Goal: Task Accomplishment & Management: Manage account settings

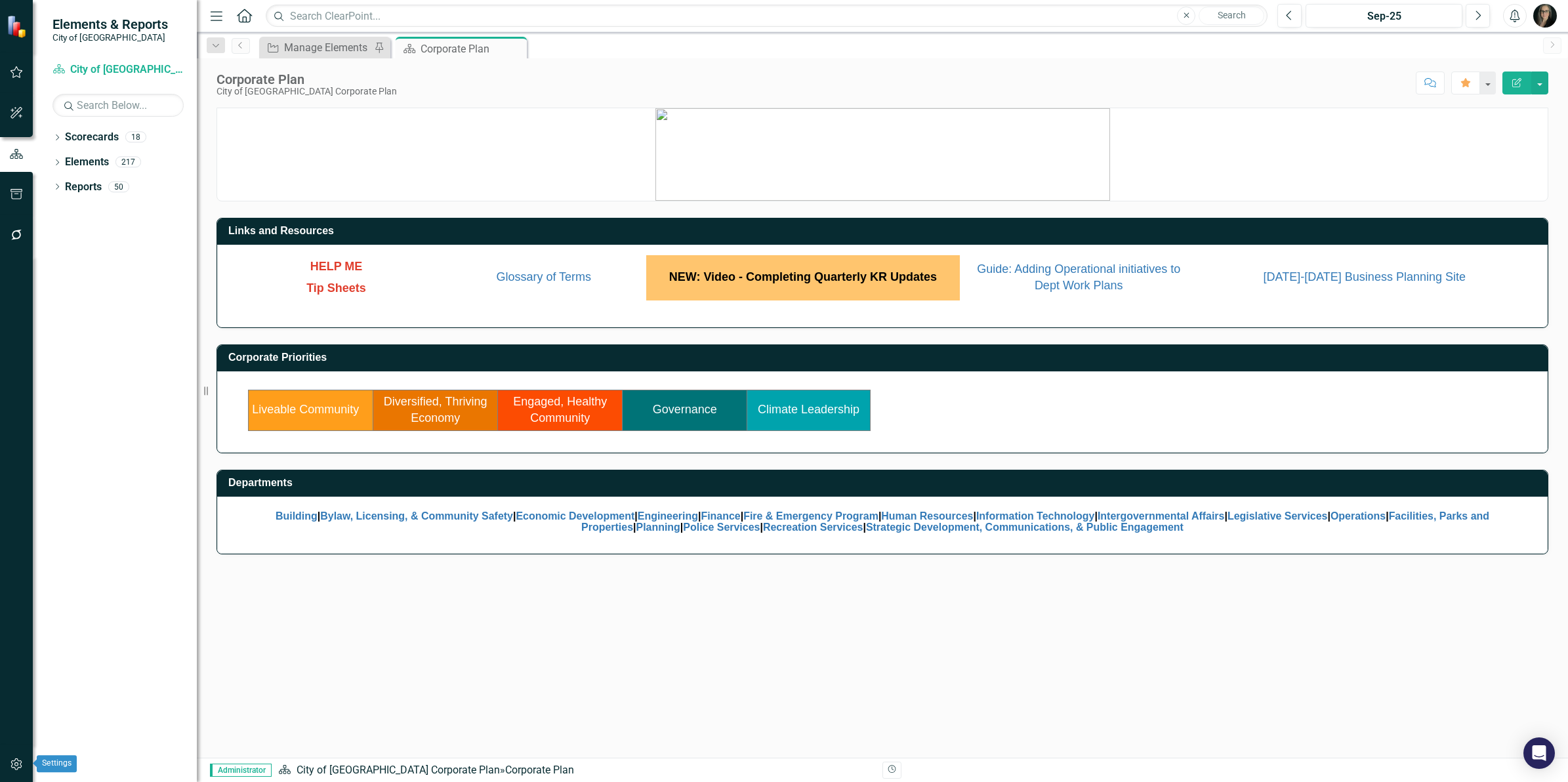
click at [16, 768] on icon "button" at bounding box center [16, 763] width 14 height 10
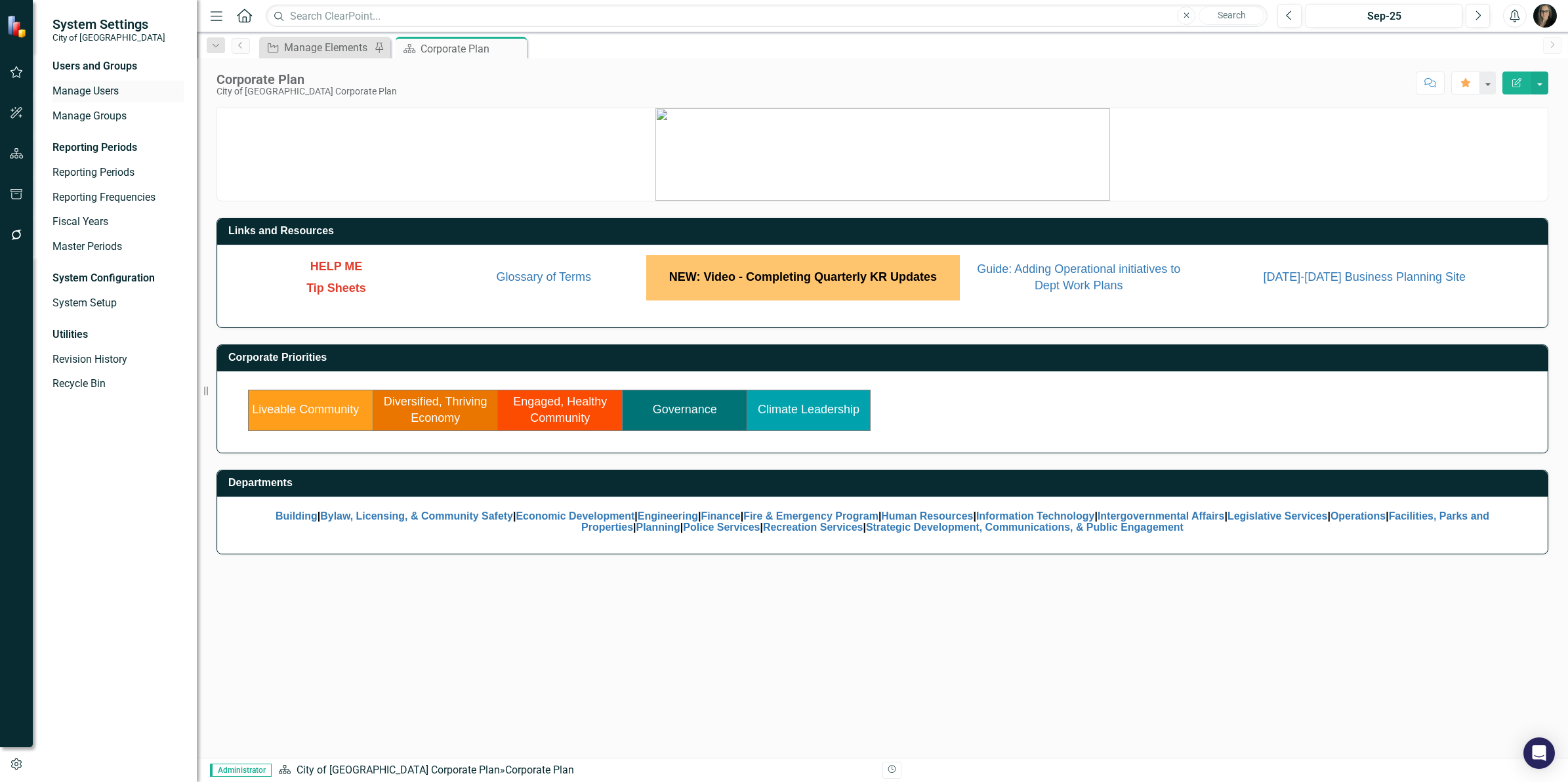
click at [107, 100] on div "Manage Users" at bounding box center [118, 91] width 131 height 22
click at [92, 95] on link "Manage Users" at bounding box center [118, 91] width 131 height 15
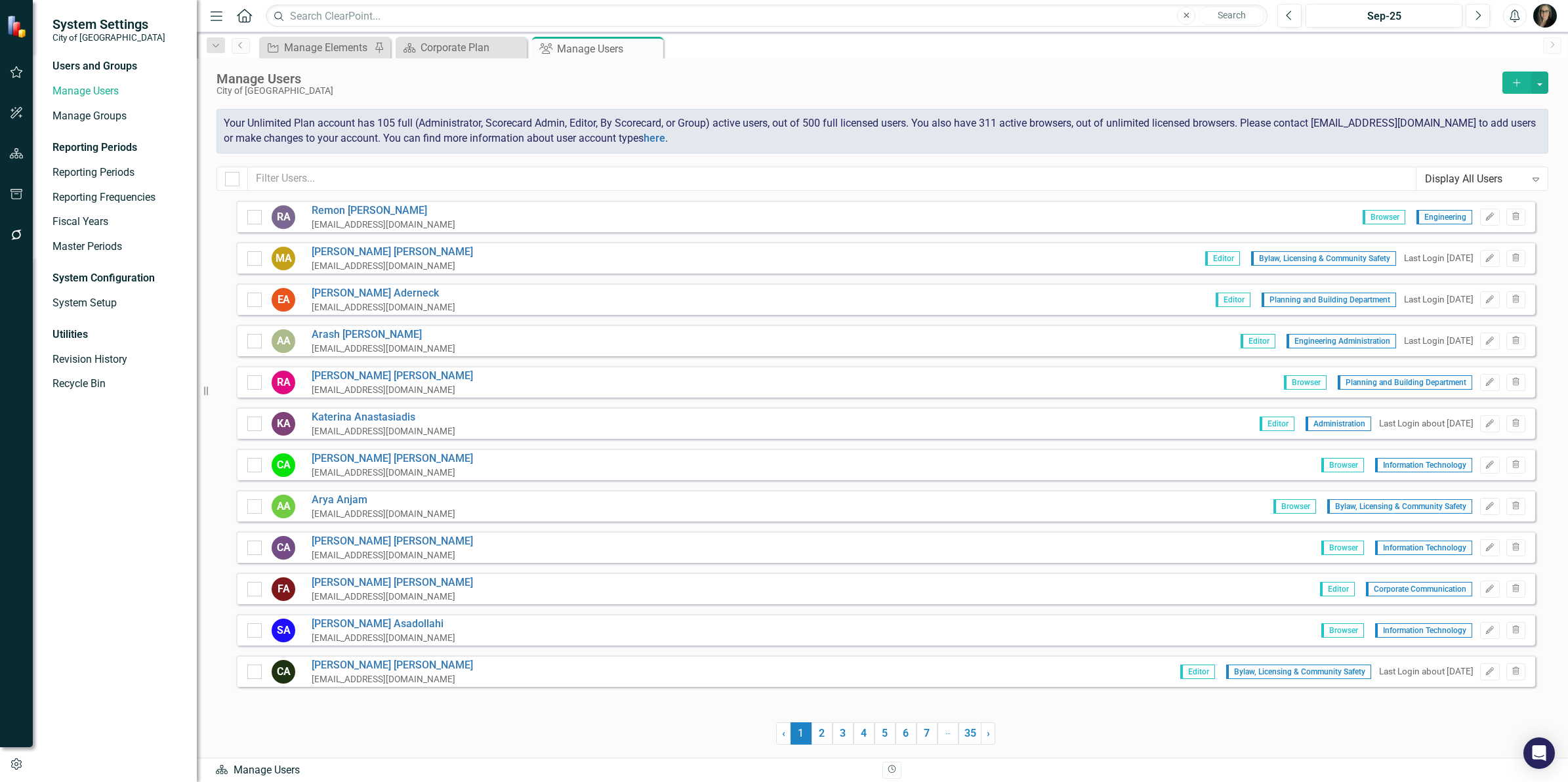
click at [1515, 84] on icon "Add" at bounding box center [1516, 83] width 12 height 9
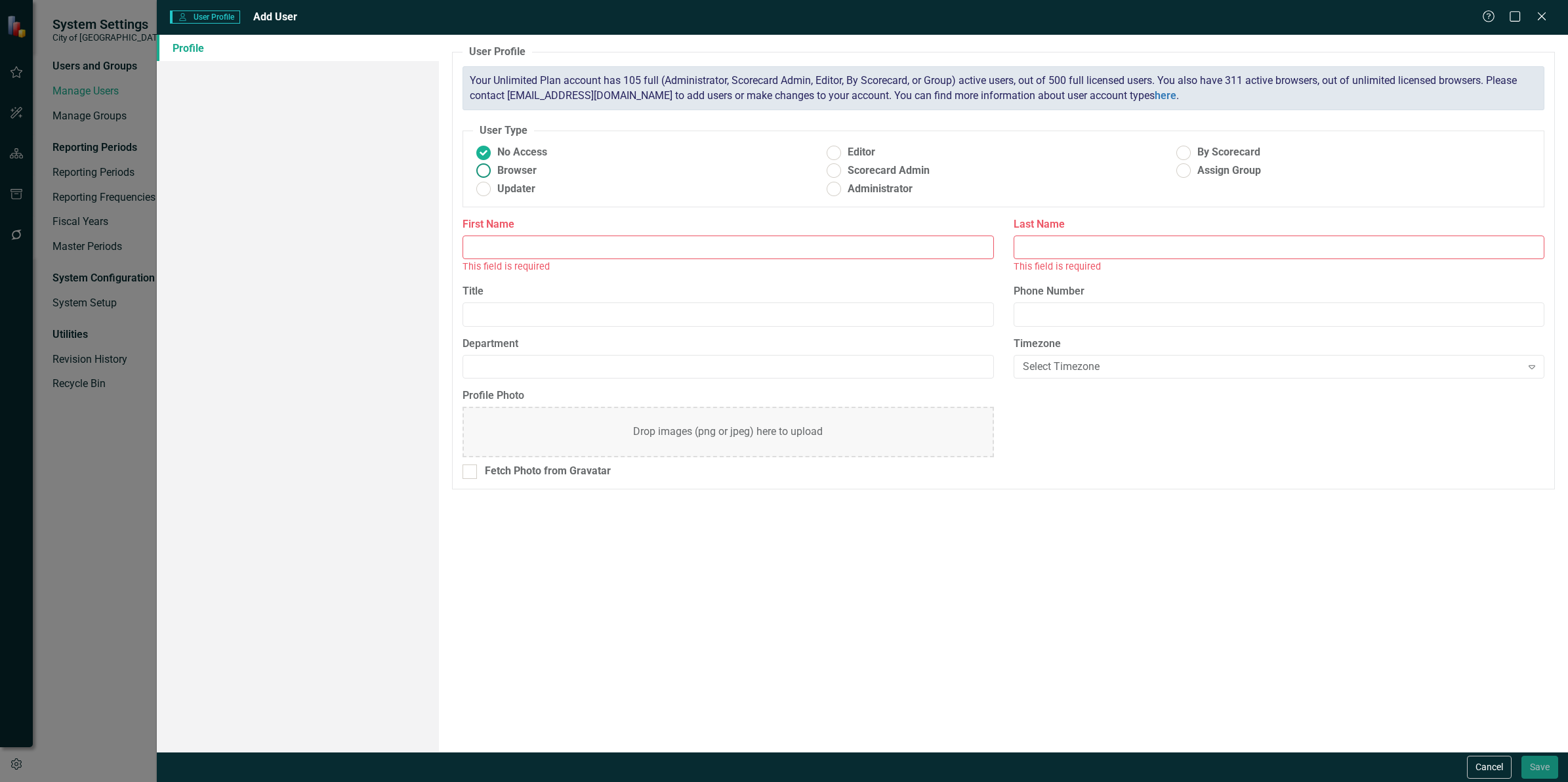
click at [504, 174] on span "Browser" at bounding box center [517, 171] width 40 height 15
click at [494, 174] on input "Browser" at bounding box center [484, 171] width 21 height 21
radio input "true"
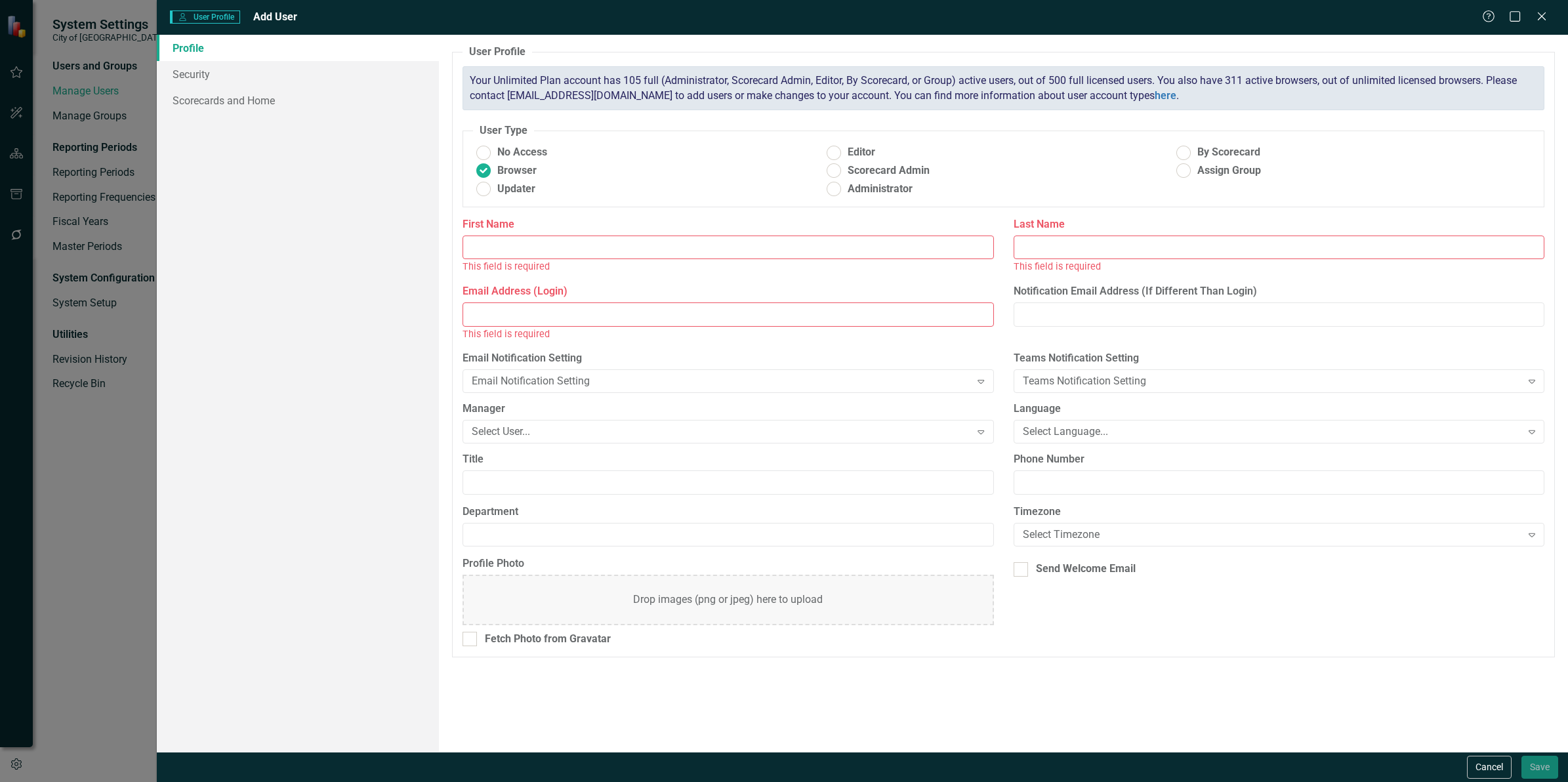
click at [494, 241] on input "First Name" at bounding box center [728, 247] width 531 height 24
click at [509, 254] on input "First Name" at bounding box center [728, 247] width 531 height 24
paste input "Carolina"
type input "Carolina"
click at [1061, 252] on input "Last Name" at bounding box center [1279, 247] width 531 height 24
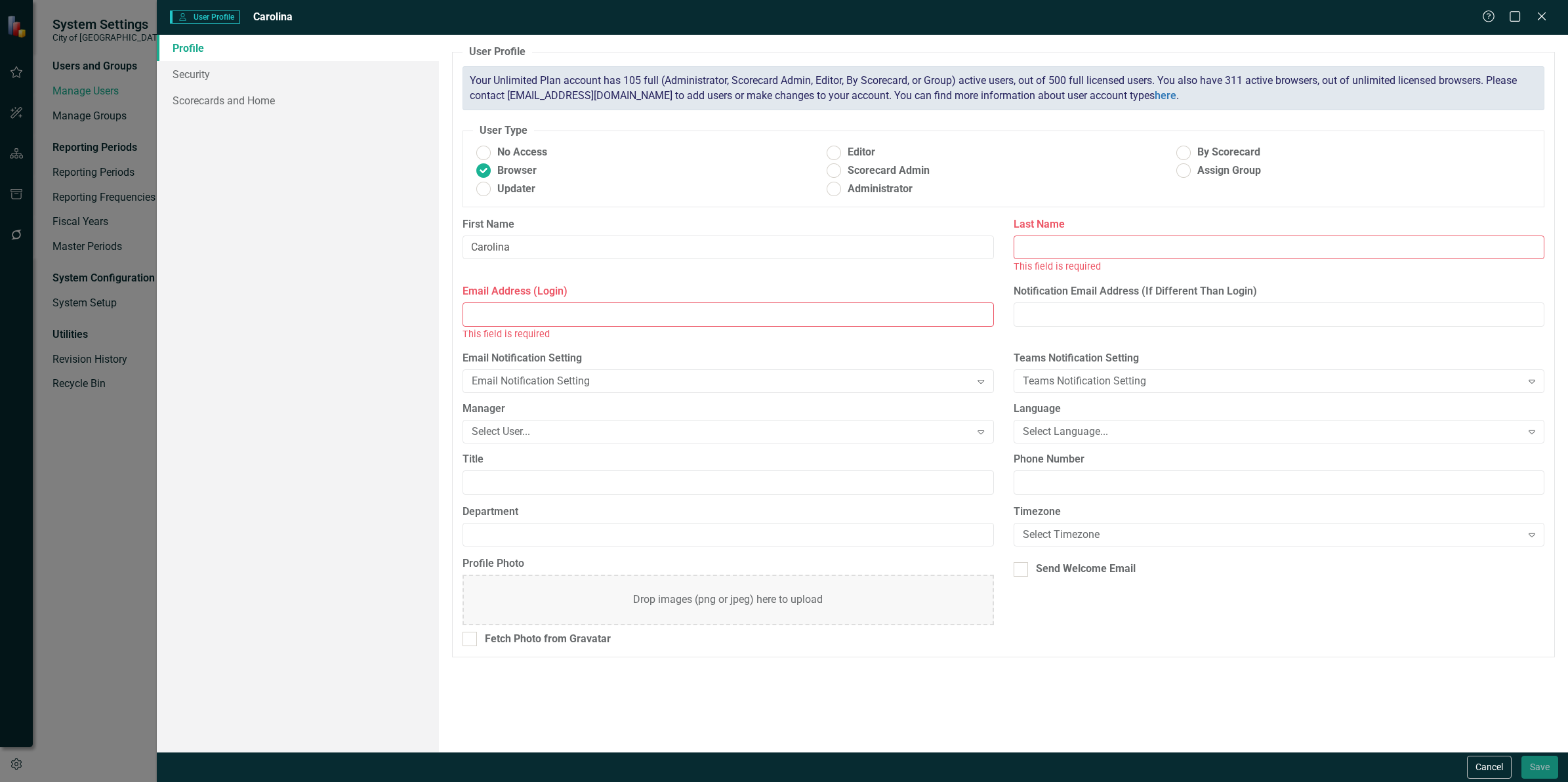
paste input "[PERSON_NAME]"
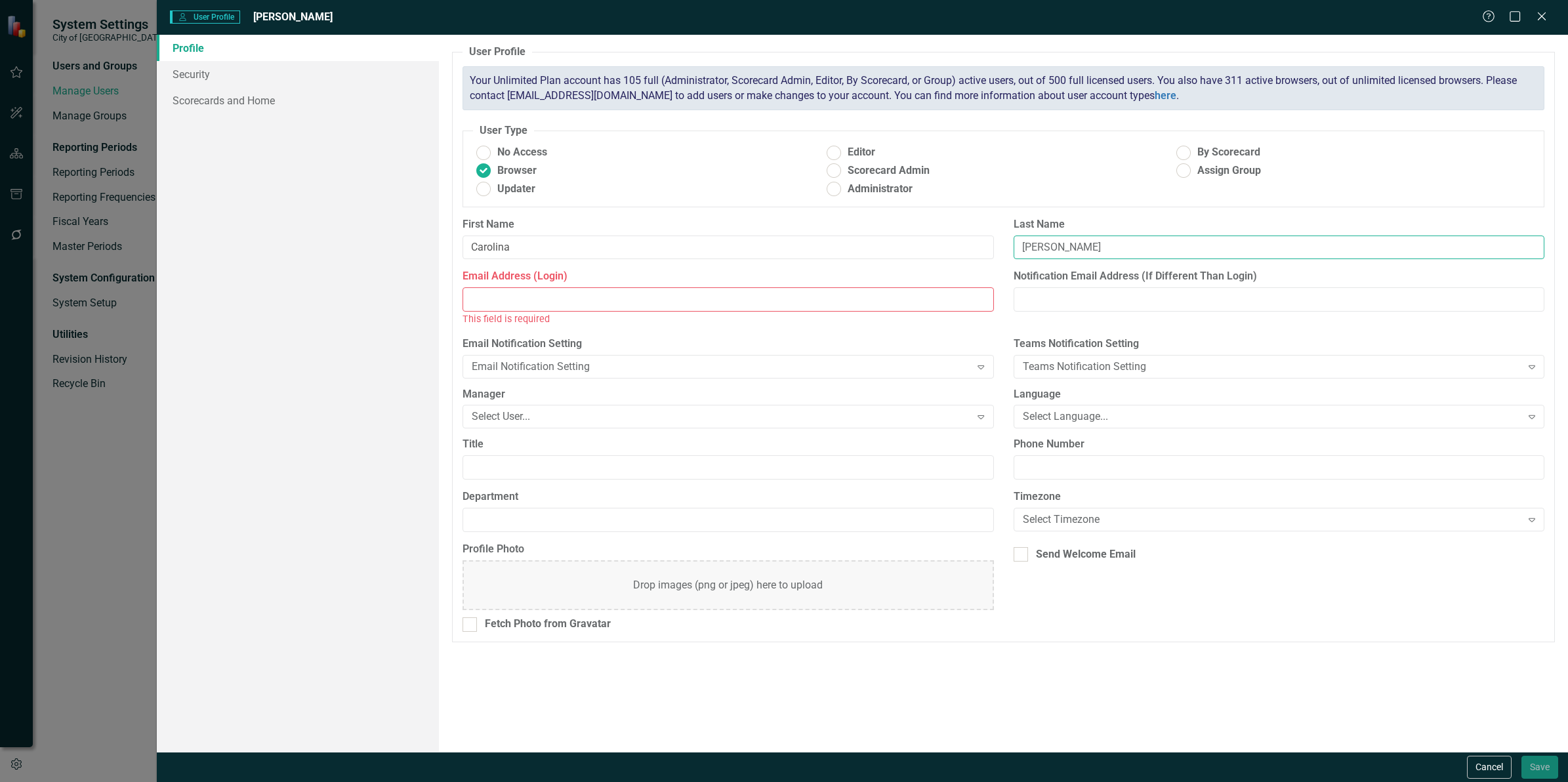
type input "[PERSON_NAME]"
click at [741, 314] on div "This field is required" at bounding box center [728, 319] width 531 height 15
click at [741, 309] on input "Email Address (Login)" at bounding box center [728, 299] width 531 height 24
paste input "[PERSON_NAME]"
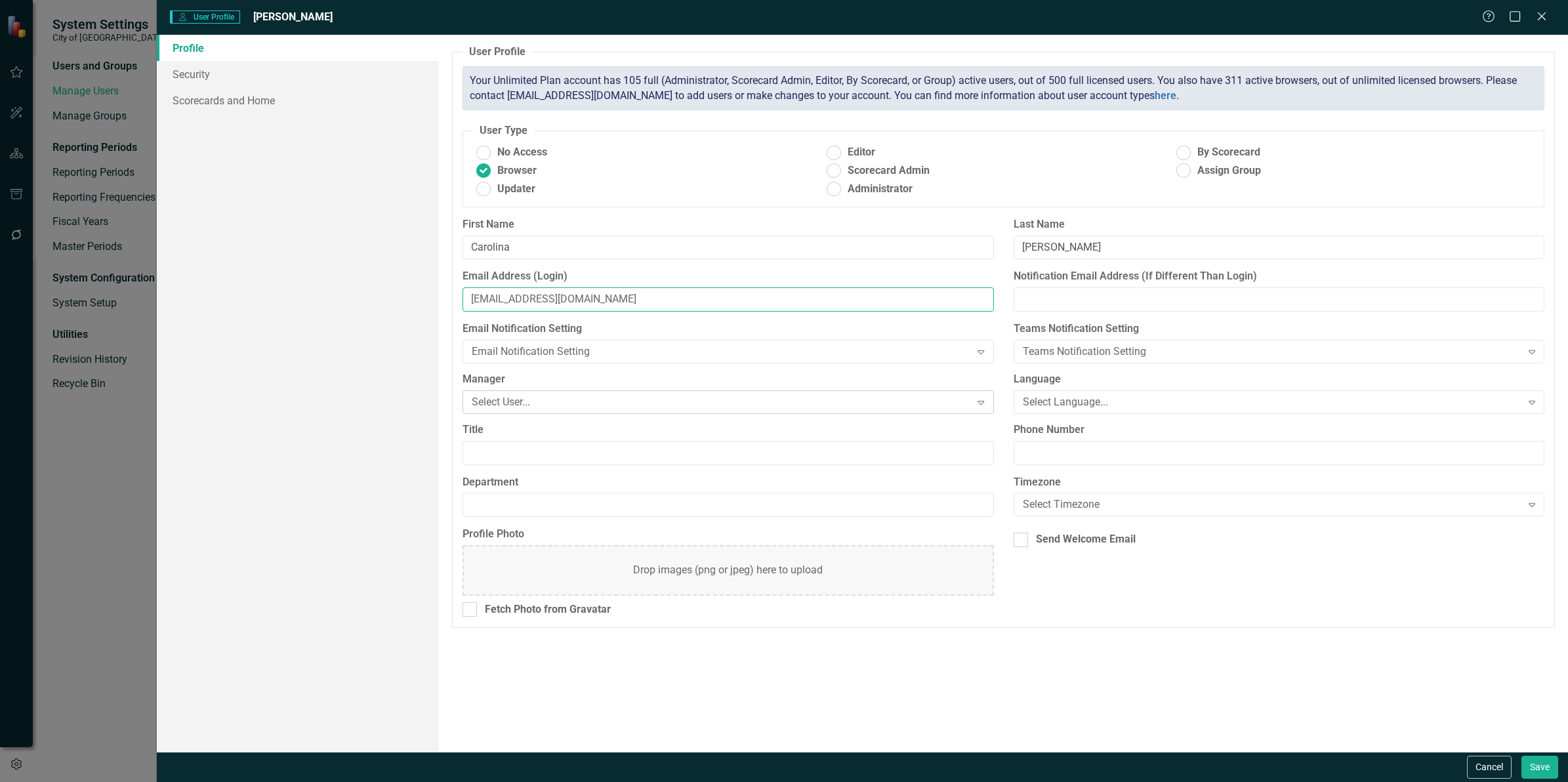
type input "[EMAIL_ADDRESS][DOMAIN_NAME]"
click at [551, 404] on div "Select User..." at bounding box center [721, 402] width 499 height 15
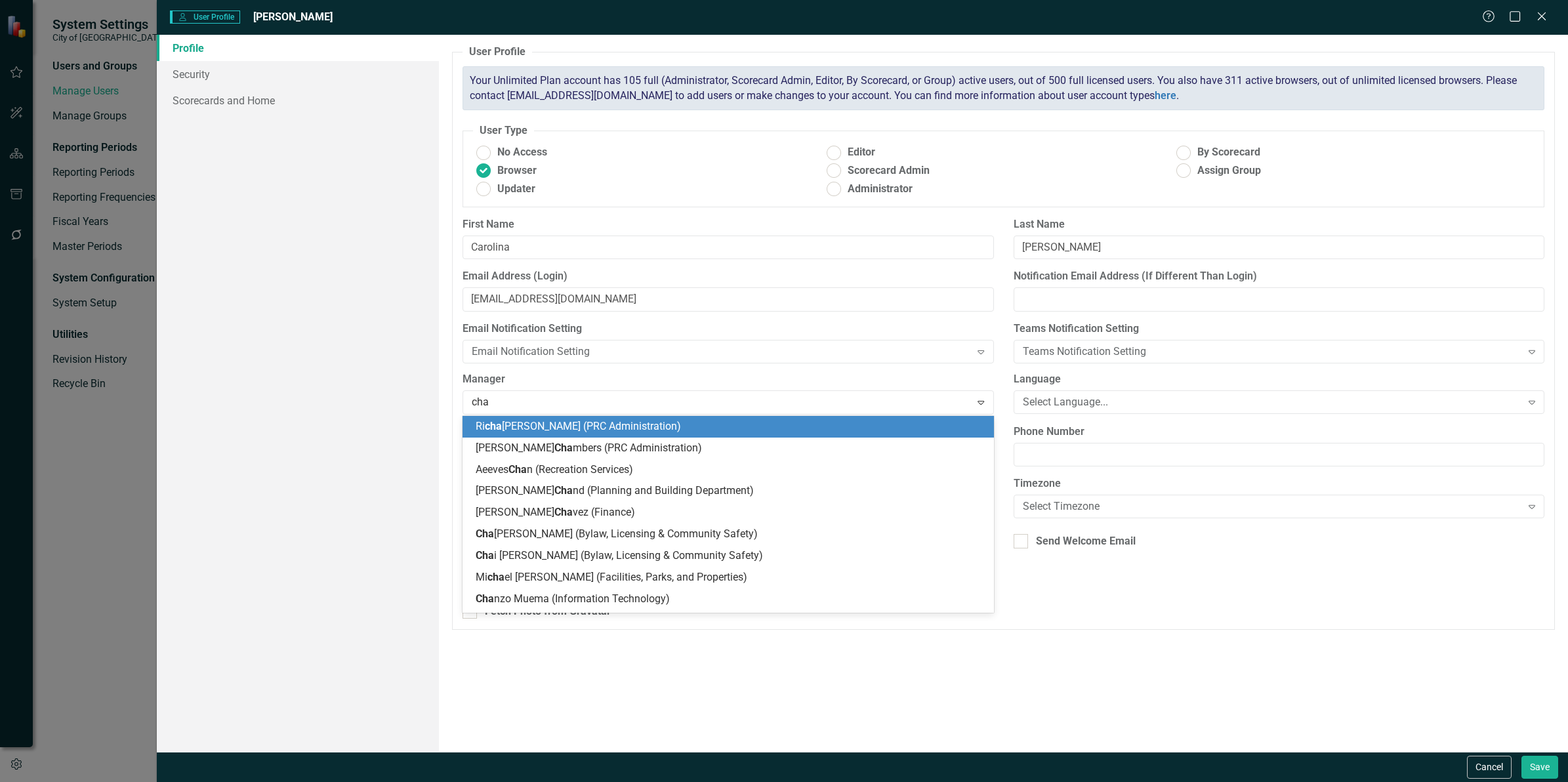
type input "[PERSON_NAME]"
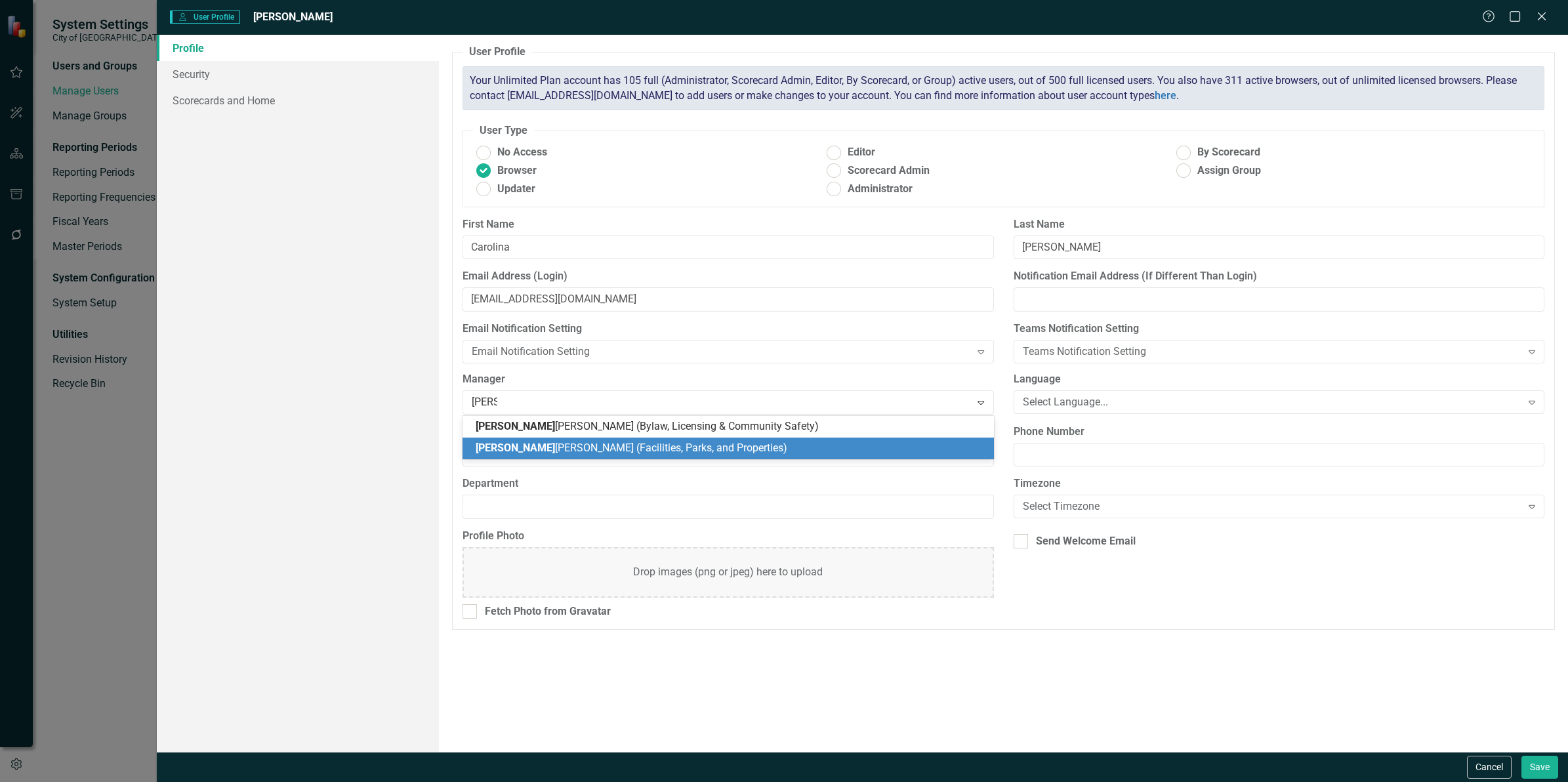
click at [568, 446] on span "[PERSON_NAME] (Facilities, Parks, and Properties)" at bounding box center [631, 447] width 312 height 12
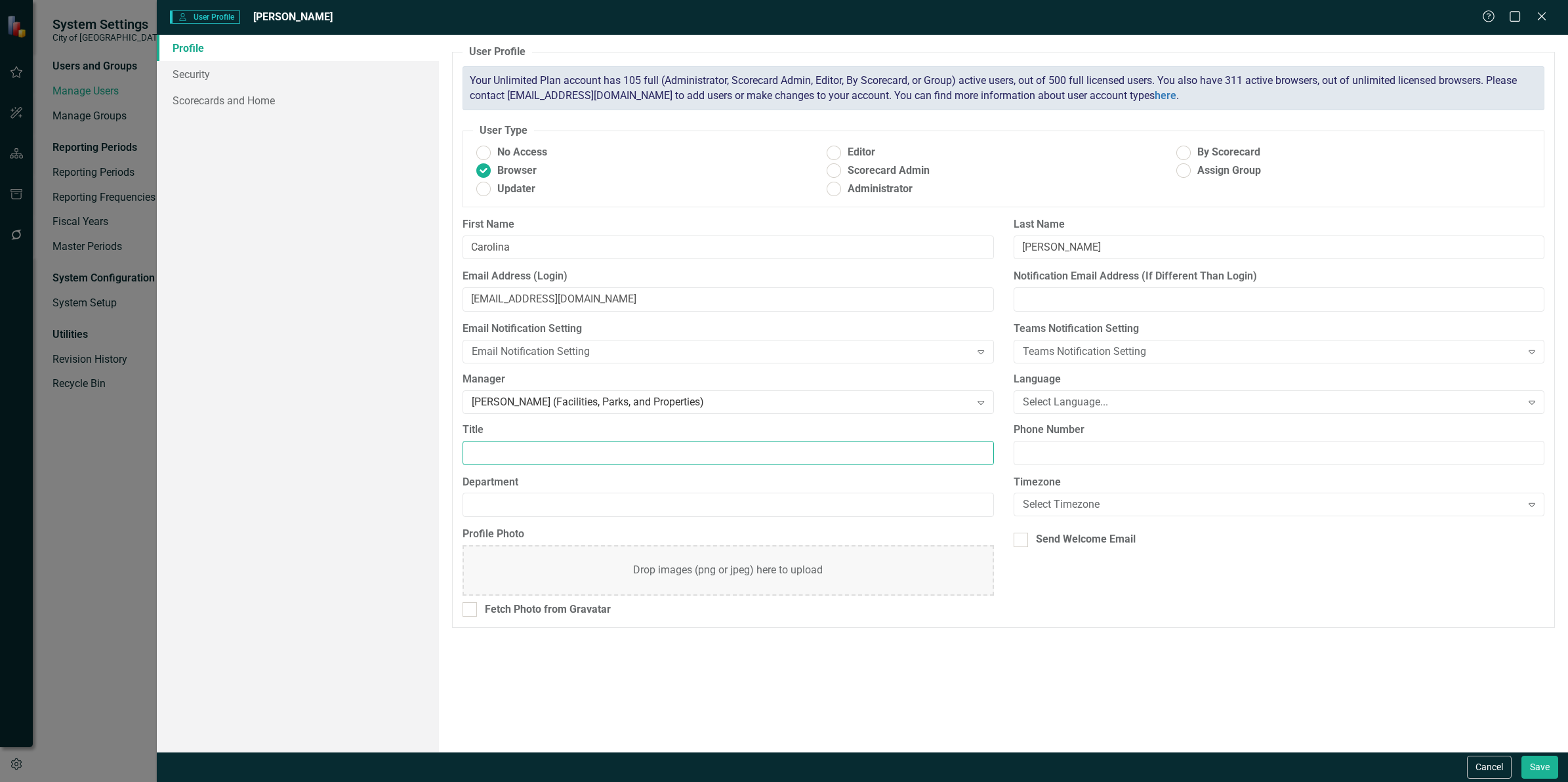
drag, startPoint x: 536, startPoint y: 444, endPoint x: 0, endPoint y: 395, distance: 538.2
click at [535, 444] on input "Title" at bounding box center [728, 453] width 531 height 24
click at [510, 455] on input "Title" at bounding box center [728, 453] width 531 height 24
paste input "Urban Forestry Coordinator"
type input "Urban Forestry Coordinator"
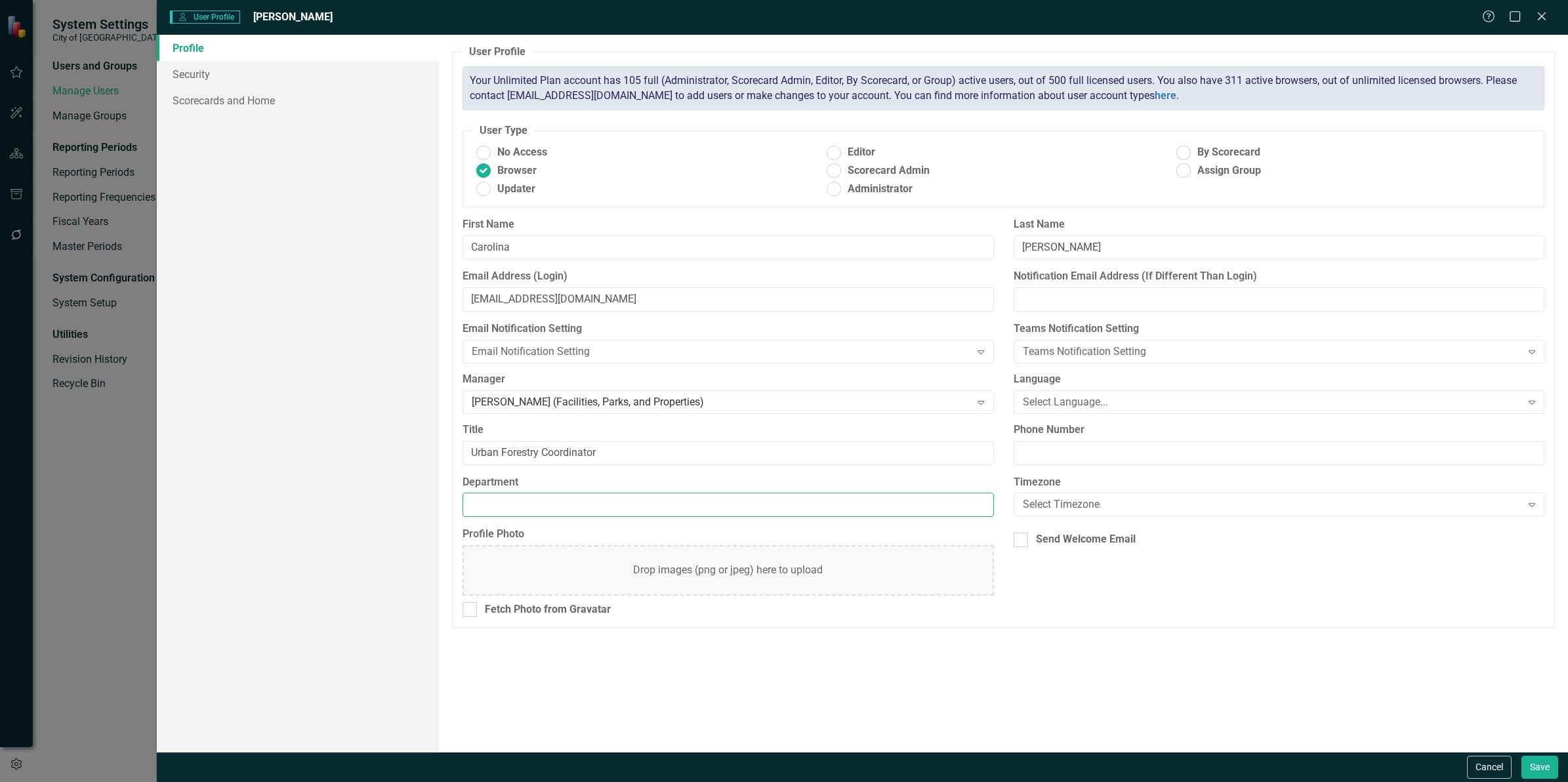
click at [509, 503] on input "Department" at bounding box center [728, 504] width 531 height 24
type input "Facilities, Parks, and Properties"
click at [1046, 395] on div "Select Language..." at bounding box center [1272, 402] width 499 height 15
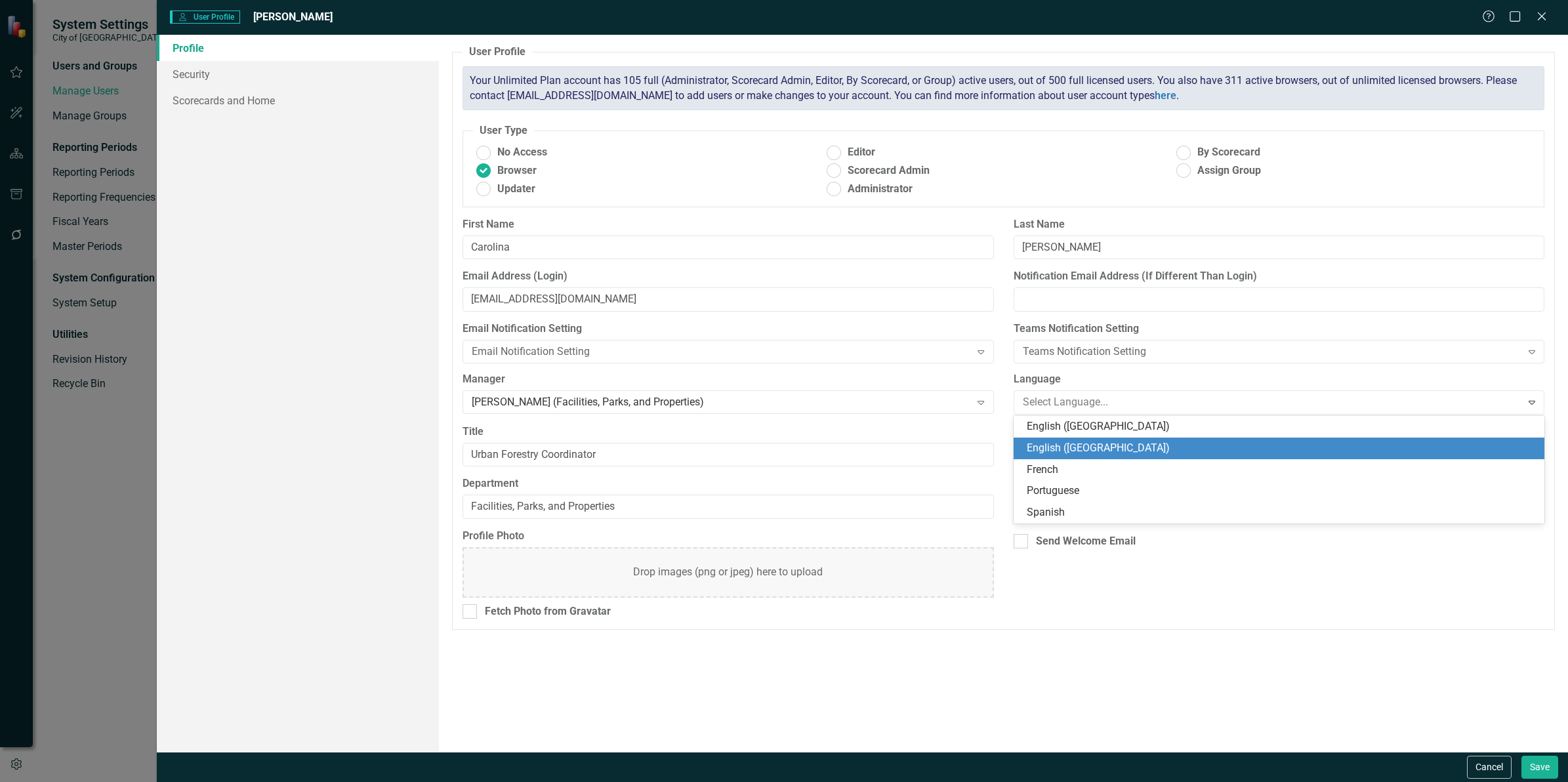
click at [1072, 451] on div "English ([GEOGRAPHIC_DATA])" at bounding box center [1281, 448] width 509 height 15
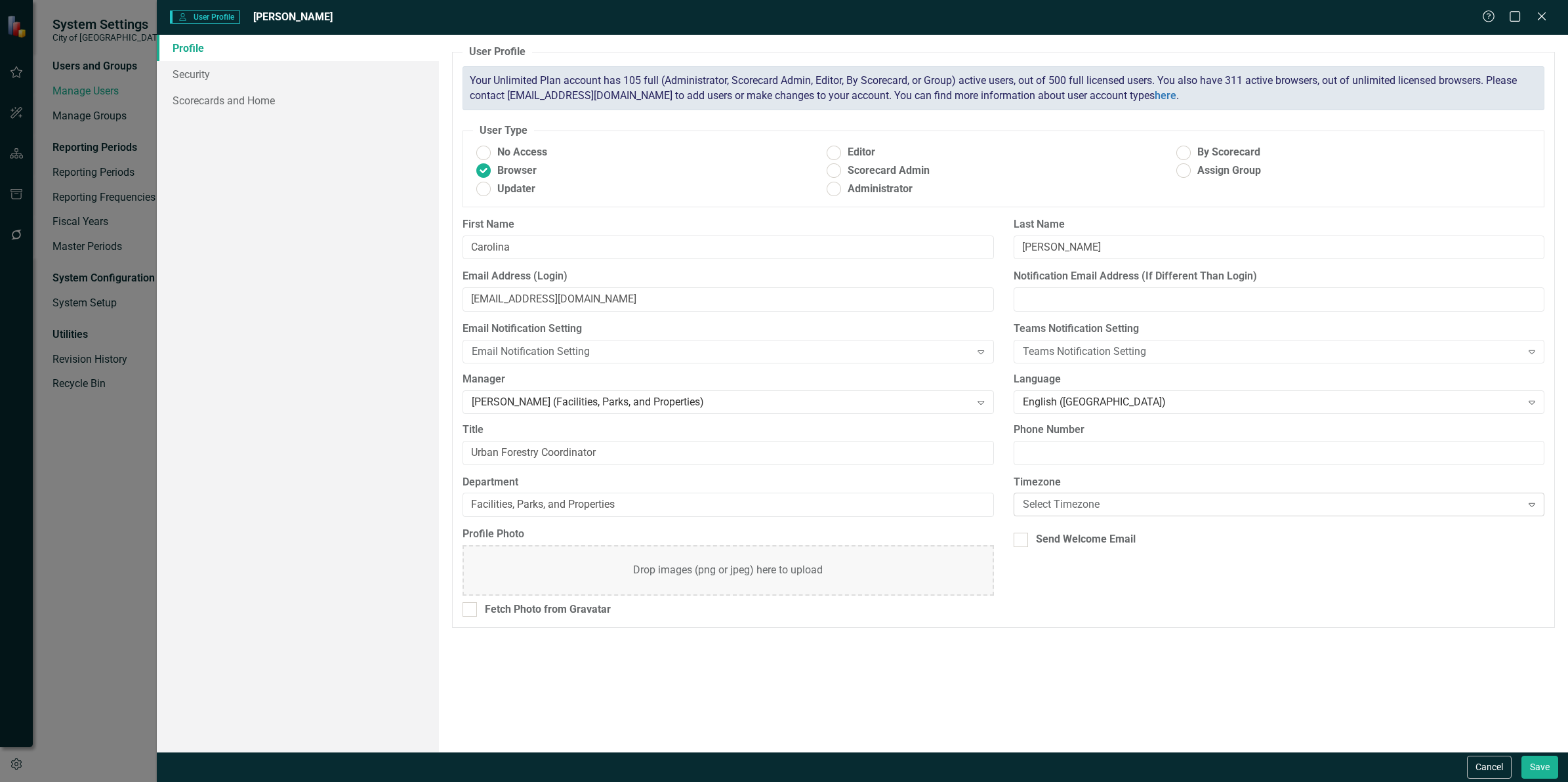
click at [1066, 499] on div "Select Timezone" at bounding box center [1272, 504] width 499 height 15
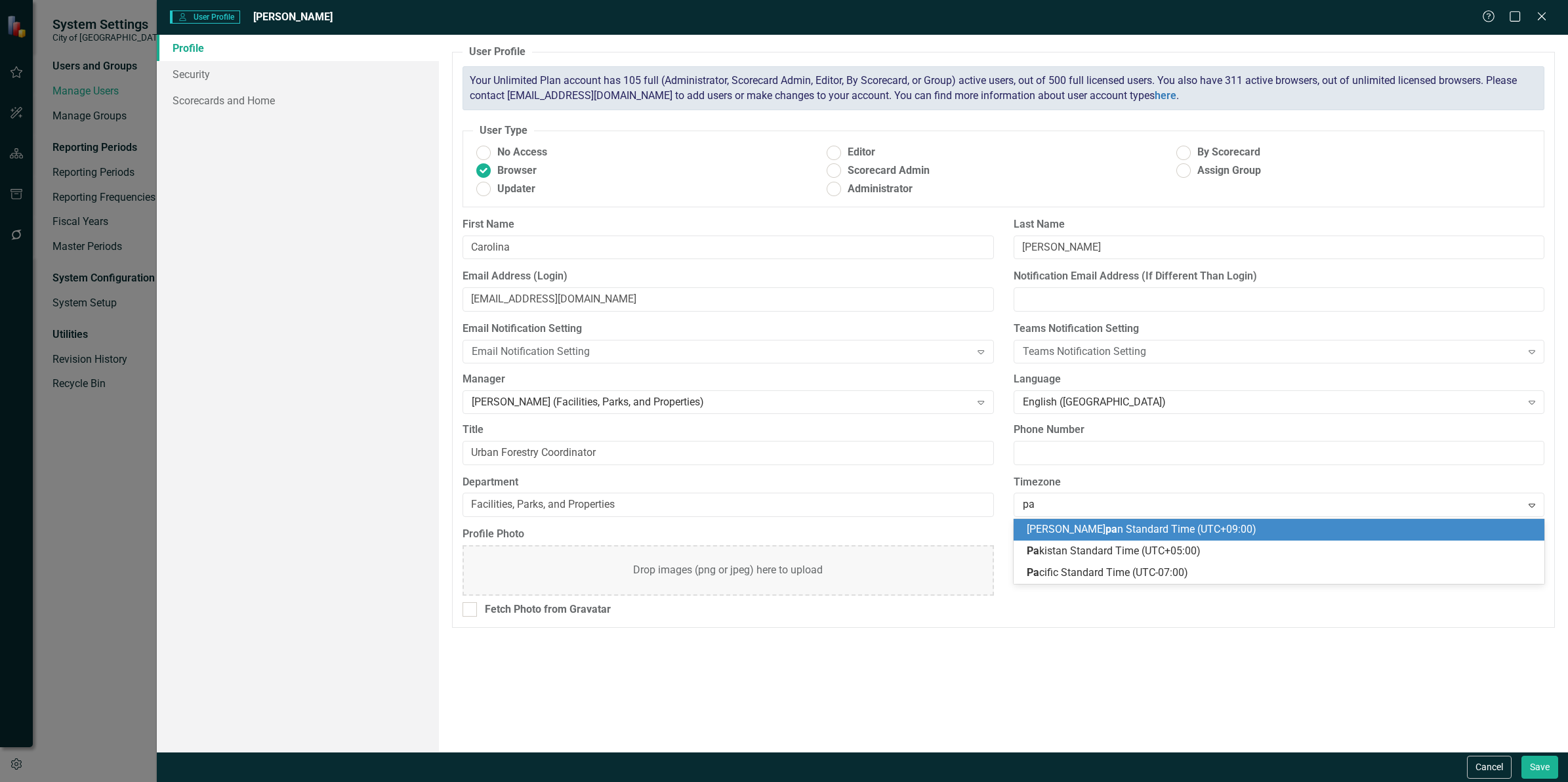
type input "pac"
drag, startPoint x: 1070, startPoint y: 526, endPoint x: 1046, endPoint y: 520, distance: 24.7
click at [1070, 527] on span "Pac ific Standard Time (UTC-07:00)" at bounding box center [1107, 528] width 161 height 12
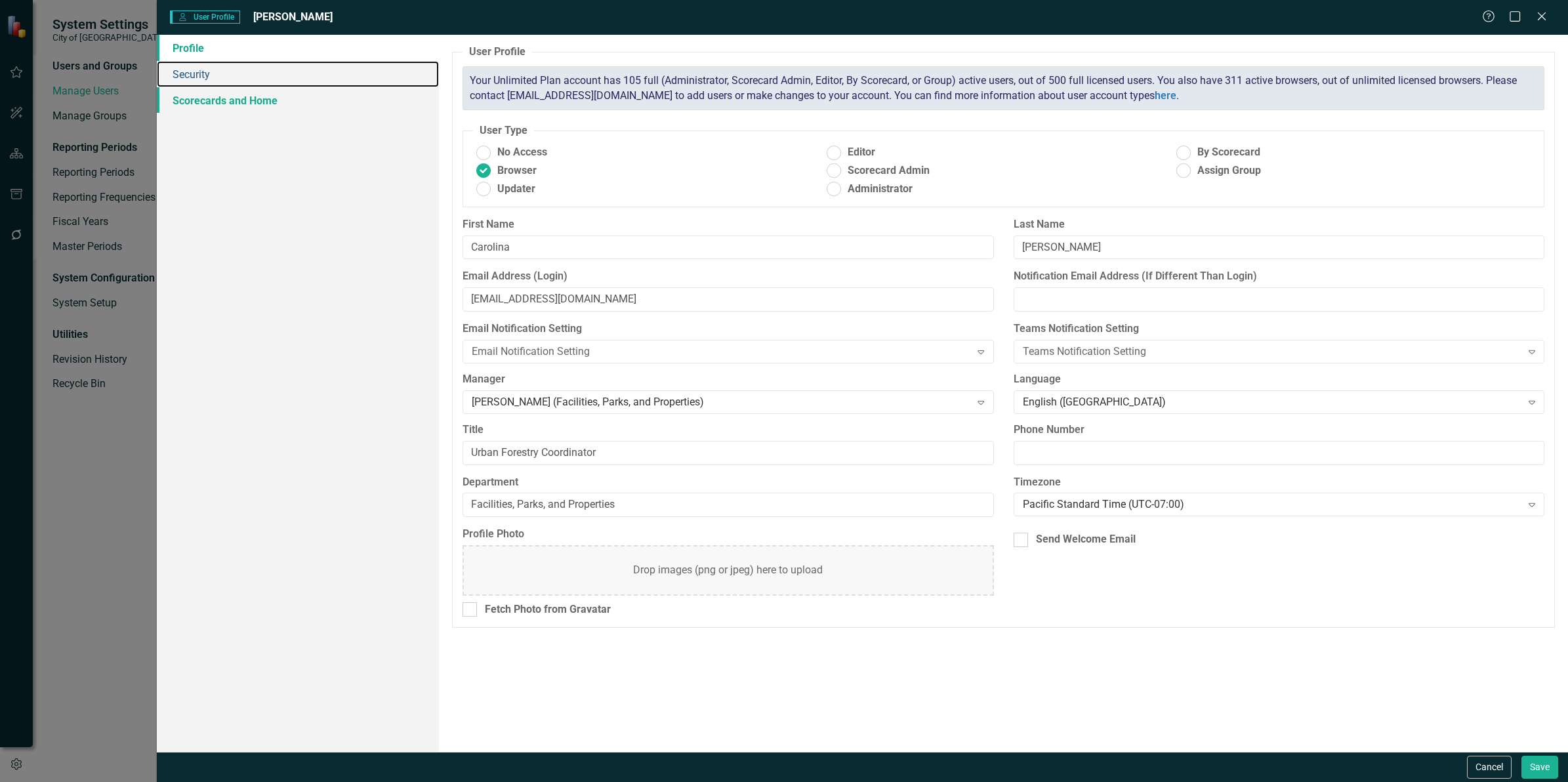
drag, startPoint x: 218, startPoint y: 79, endPoint x: 249, endPoint y: 103, distance: 39.2
click at [218, 79] on link "Security" at bounding box center [298, 74] width 282 height 26
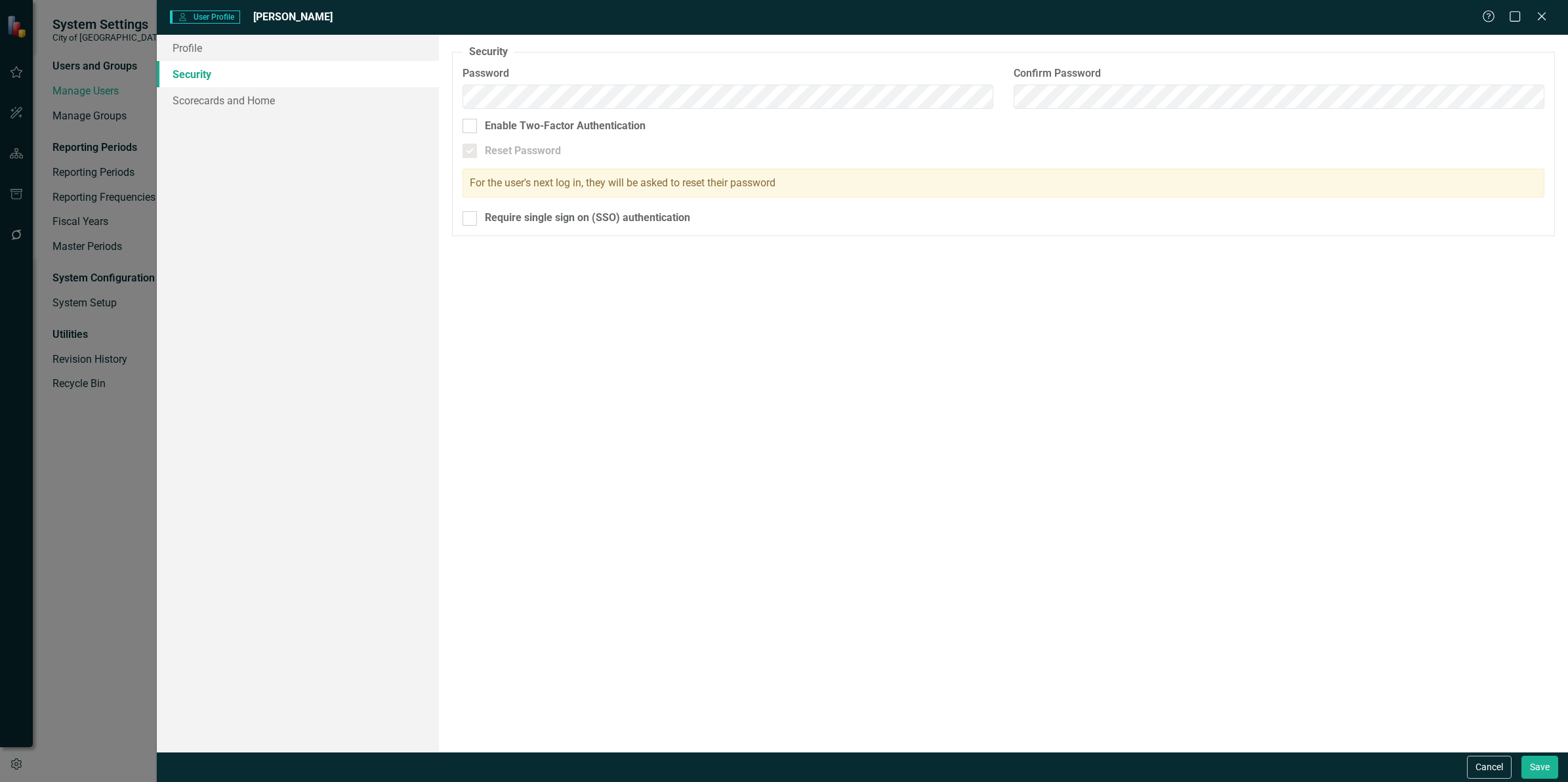
drag, startPoint x: 488, startPoint y: 229, endPoint x: 451, endPoint y: 198, distance: 48.3
click at [489, 227] on fieldset "Security As an administrator, you can use this page to set the user's password,…" at bounding box center [1002, 139] width 1102 height 191
drag, startPoint x: 476, startPoint y: 218, endPoint x: 428, endPoint y: 191, distance: 55.1
click at [476, 217] on div at bounding box center [469, 217] width 14 height 14
click at [471, 217] on input "Require single sign on (SSO) authentication" at bounding box center [466, 215] width 8 height 8
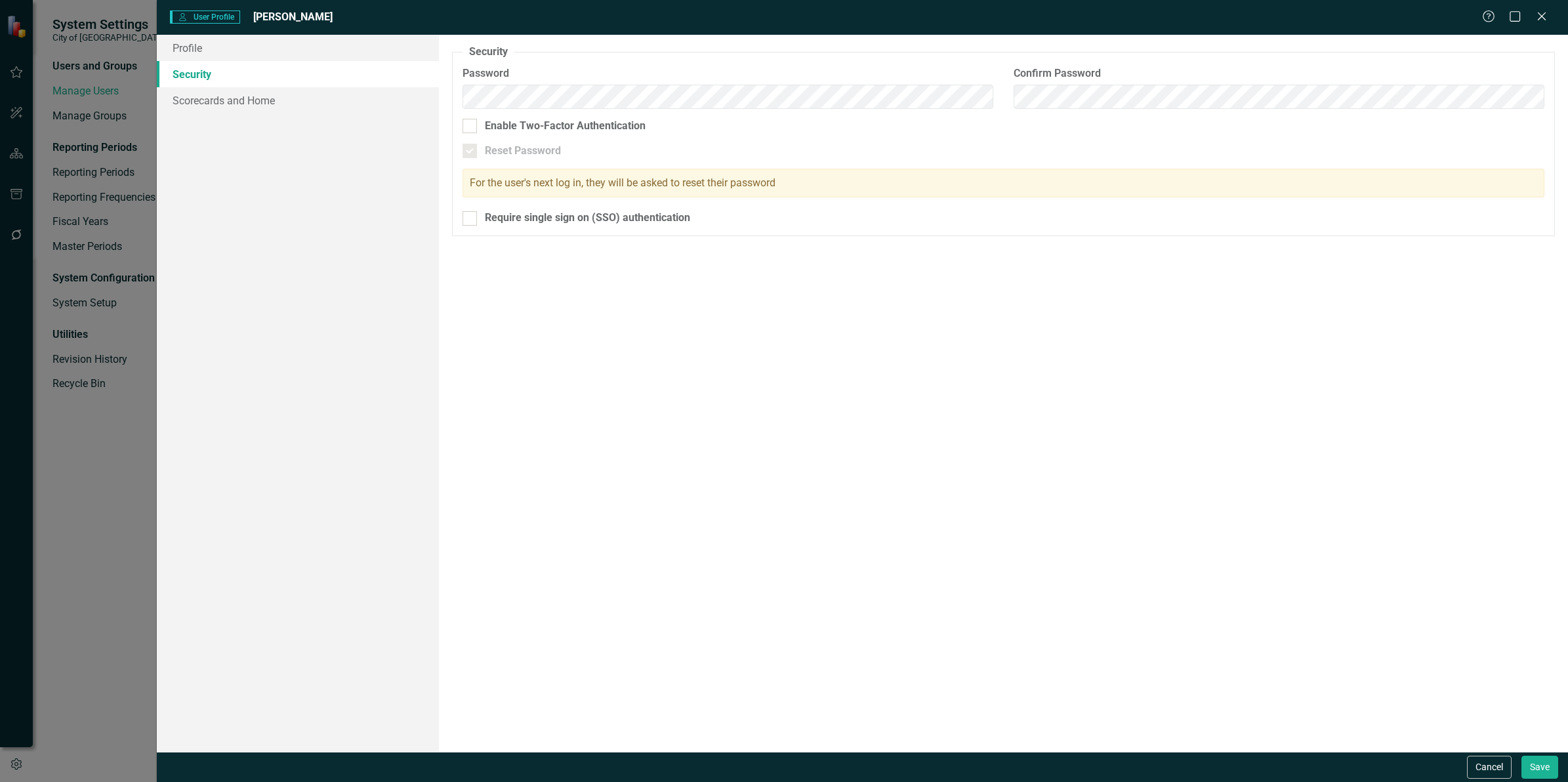
checkbox input "true"
click at [274, 100] on link "Scorecards and Home" at bounding box center [298, 101] width 282 height 26
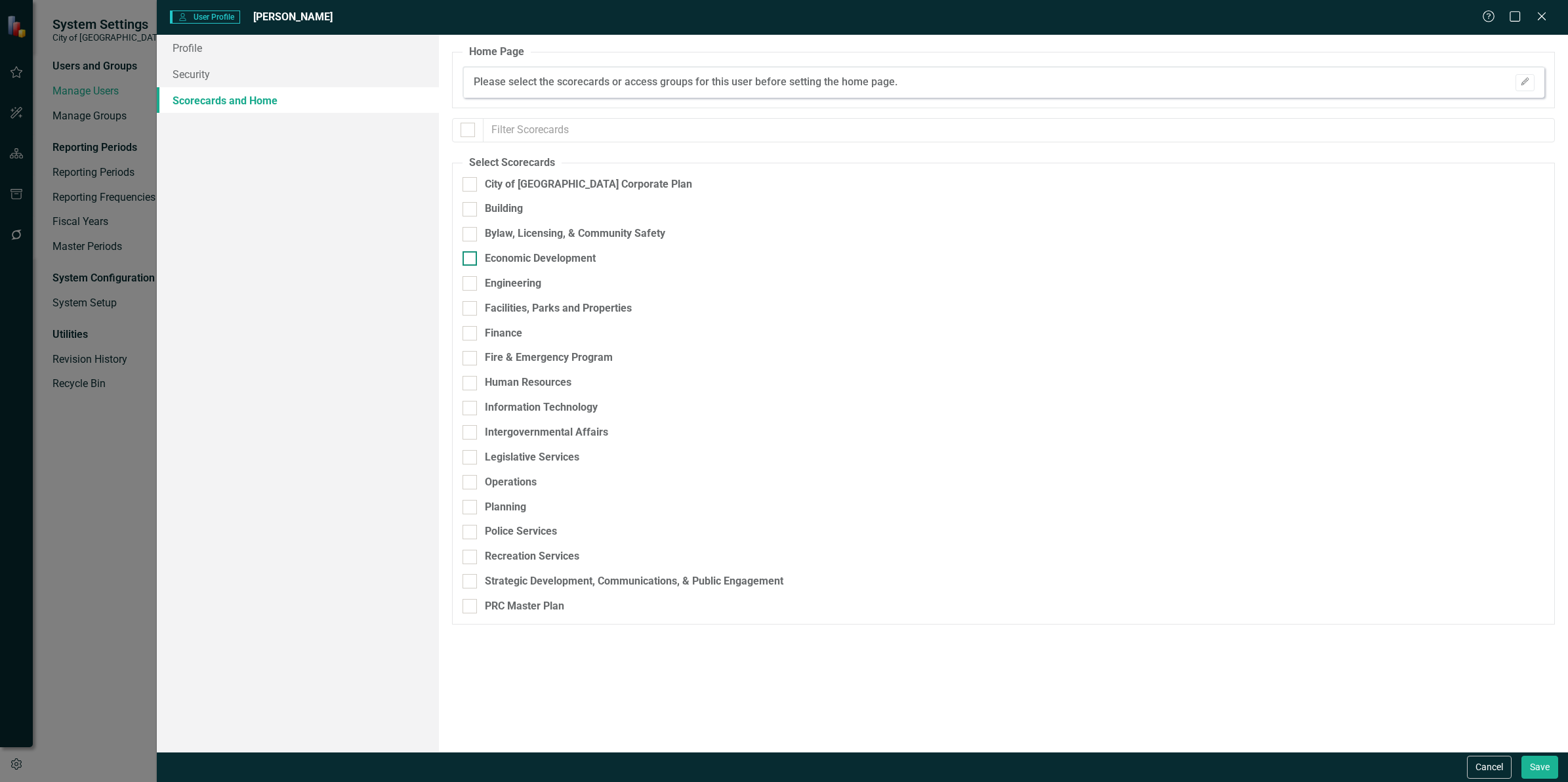
drag, startPoint x: 466, startPoint y: 126, endPoint x: 464, endPoint y: 259, distance: 133.0
click at [466, 126] on input "checkbox" at bounding box center [464, 126] width 8 height 8
checkbox input "true"
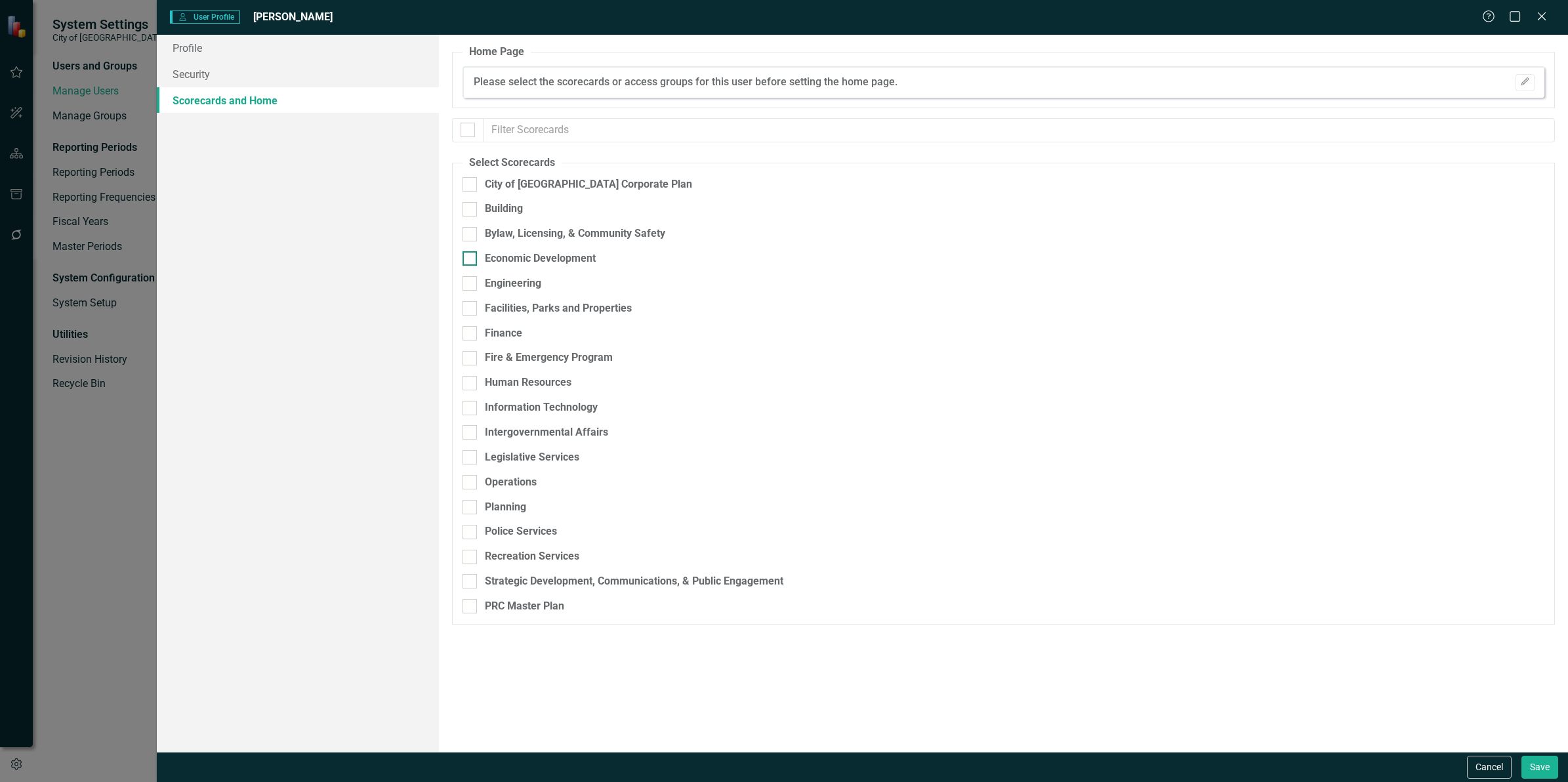
checkbox input "true"
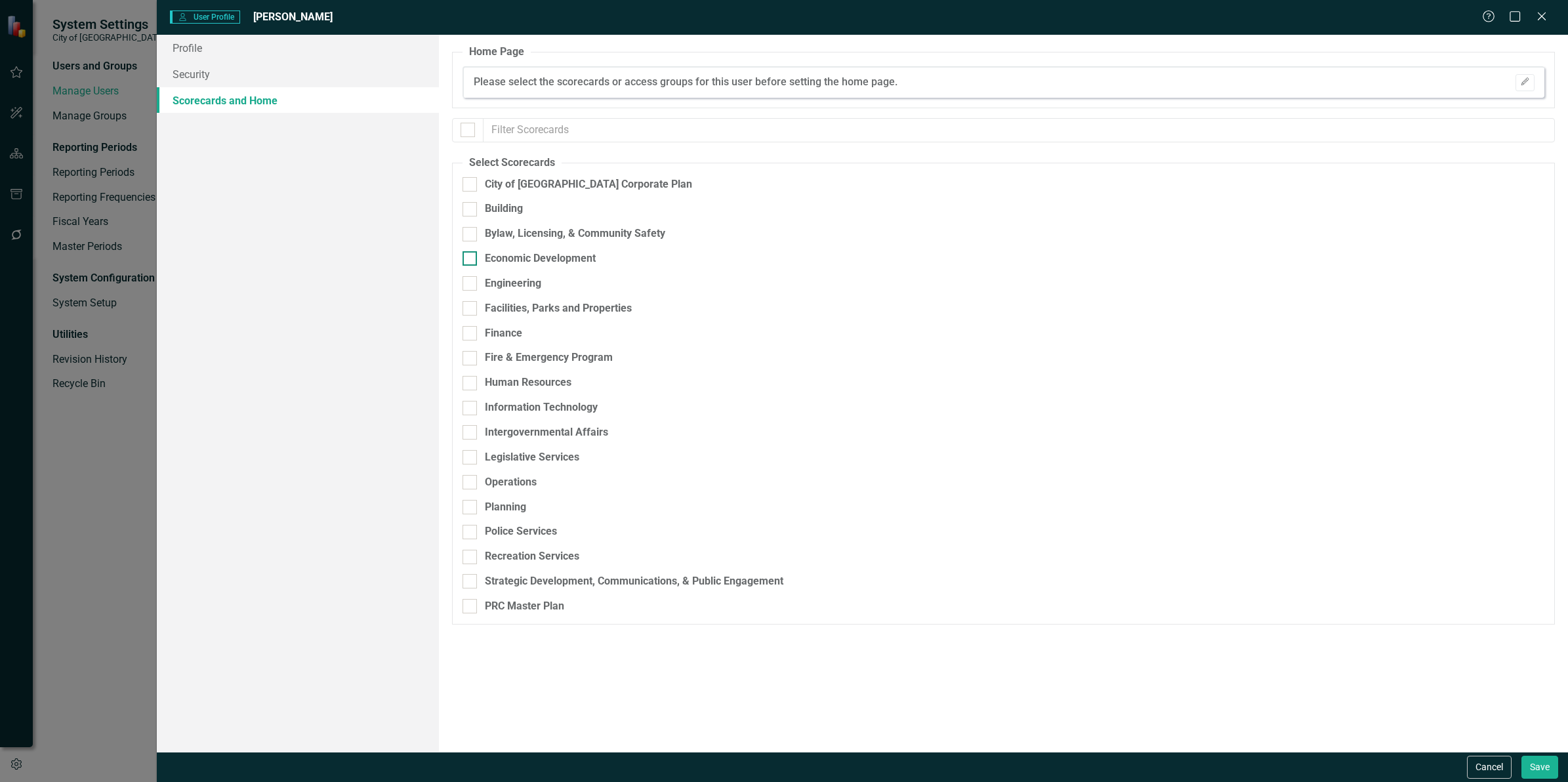
checkbox input "true"
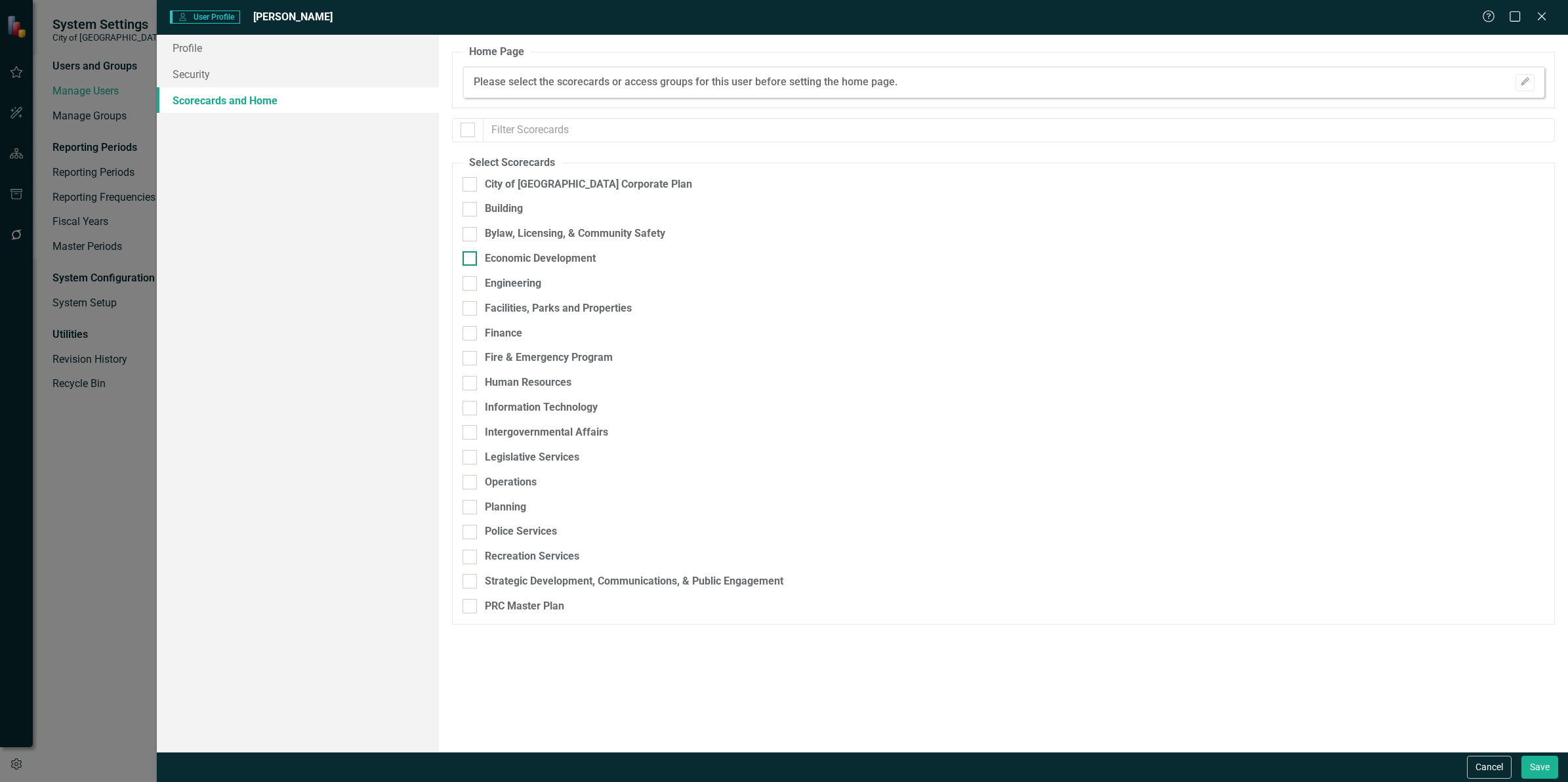
checkbox input "true"
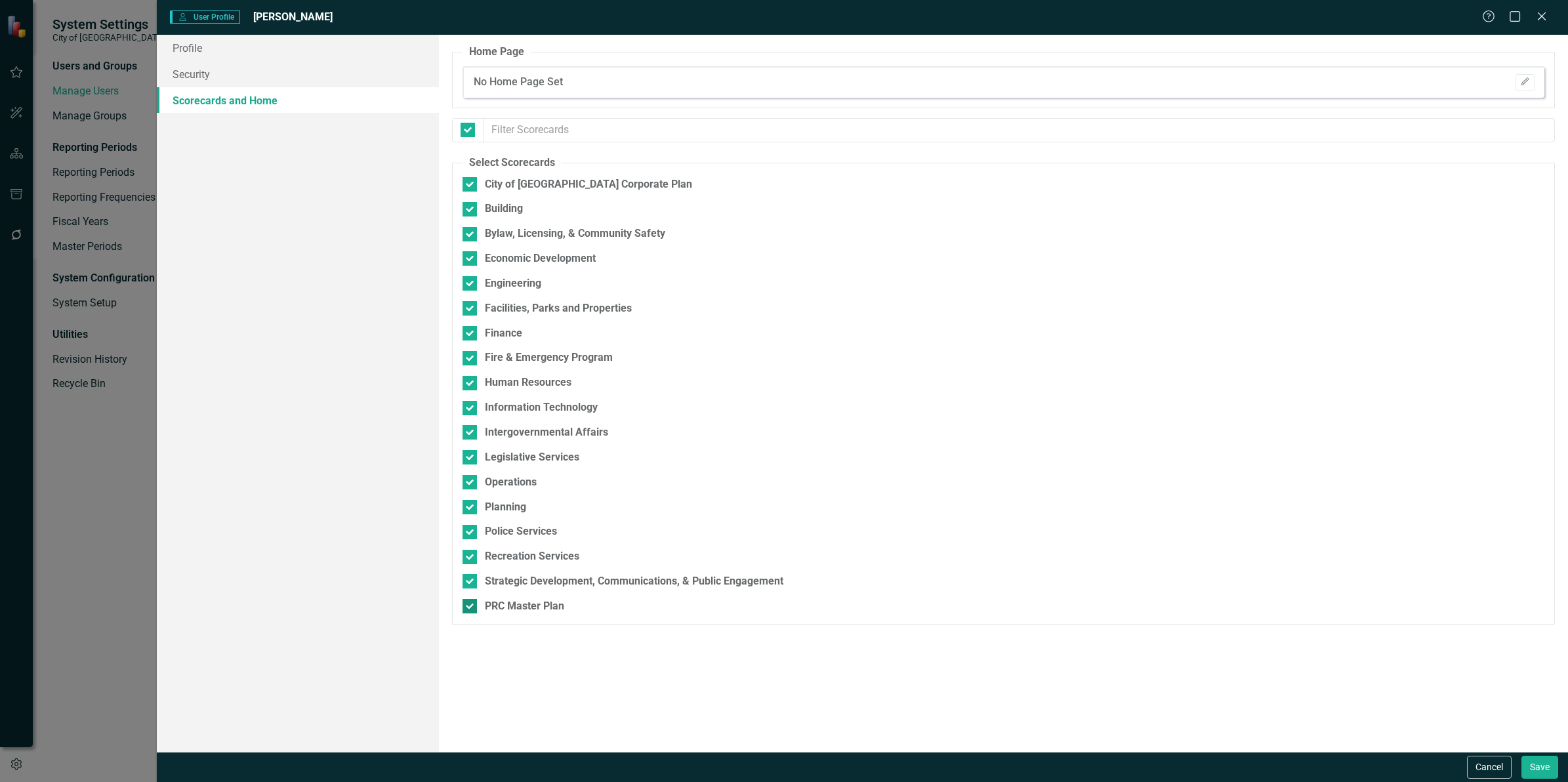
click at [464, 609] on div at bounding box center [469, 605] width 14 height 14
click at [464, 607] on input "PRC Master Plan" at bounding box center [466, 602] width 8 height 8
checkbox input "false"
click at [195, 43] on link "Profile" at bounding box center [298, 48] width 282 height 26
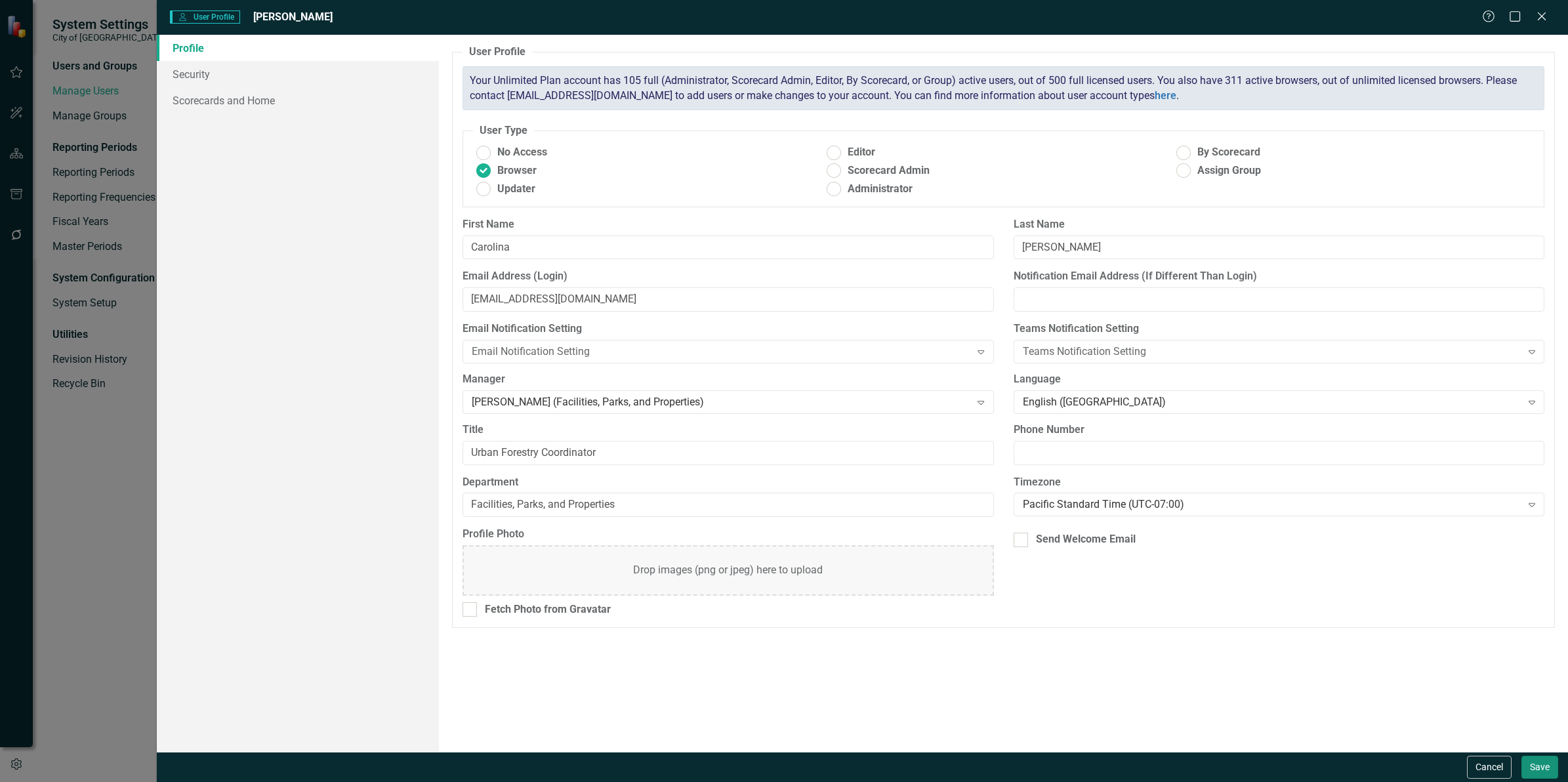
click at [1532, 765] on button "Save" at bounding box center [1539, 767] width 37 height 23
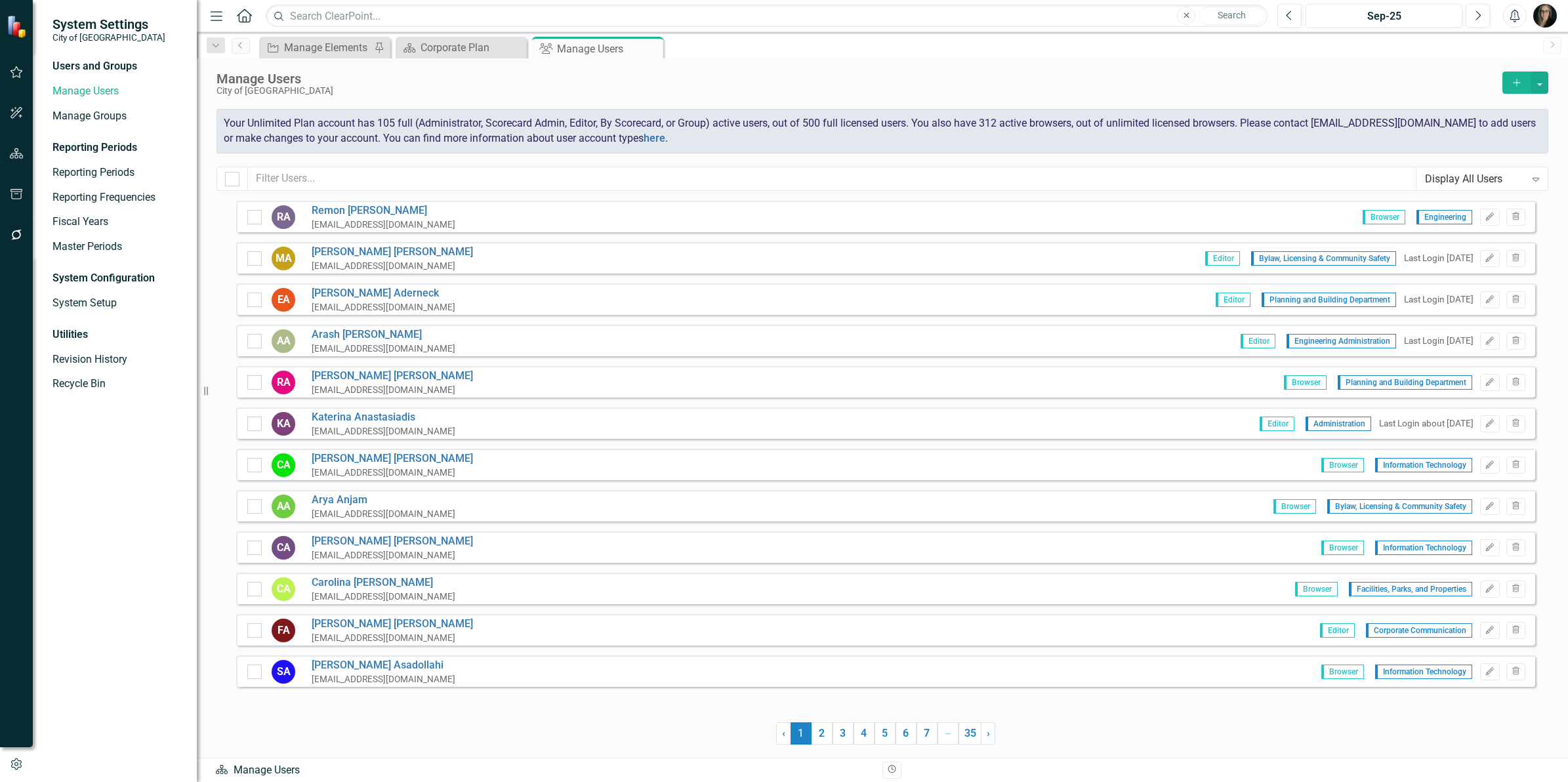
click at [1513, 83] on icon "button" at bounding box center [1516, 83] width 8 height 8
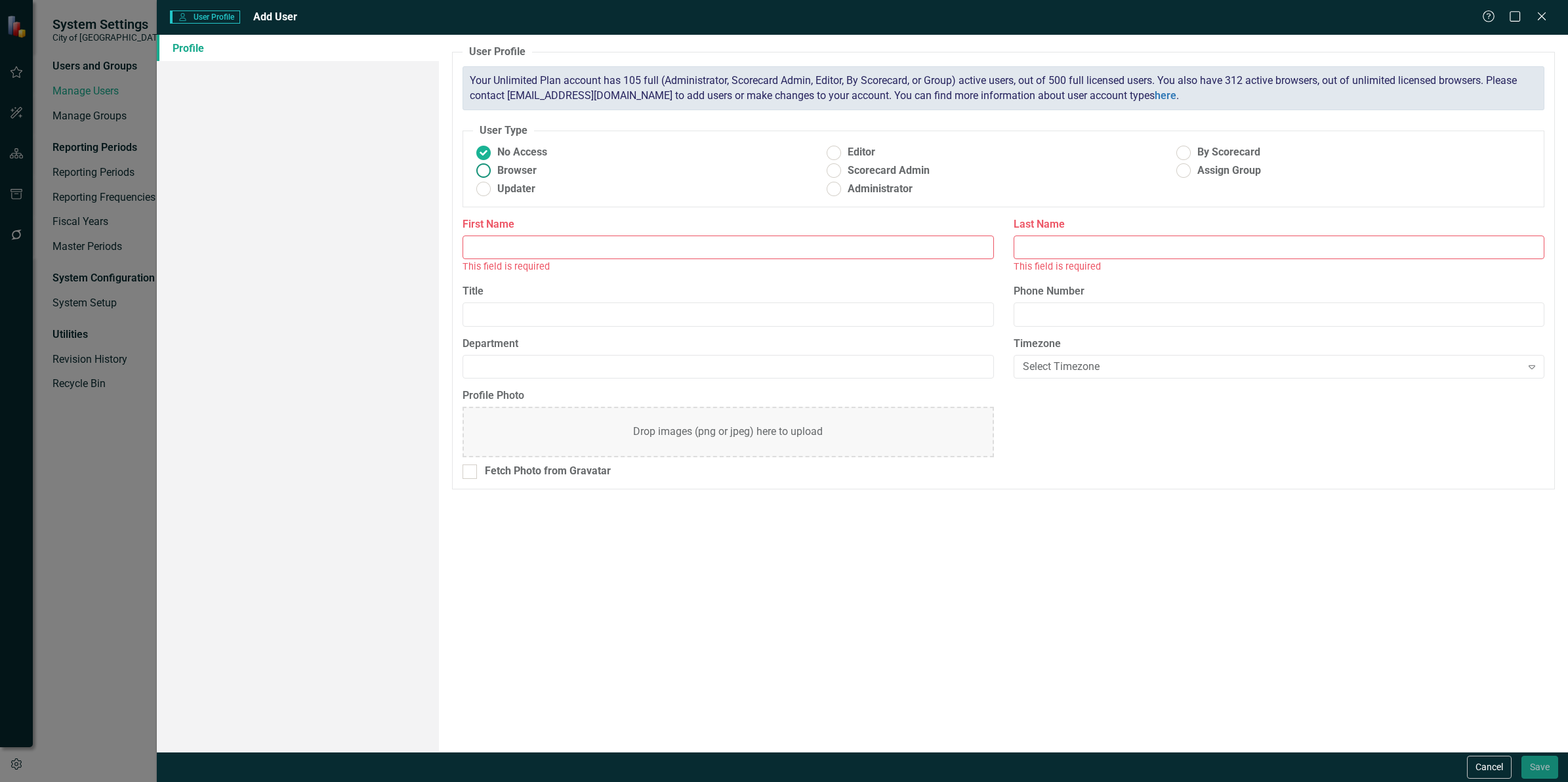
click at [506, 174] on span "Browser" at bounding box center [517, 171] width 40 height 15
click at [494, 174] on input "Browser" at bounding box center [484, 171] width 21 height 21
radio input "true"
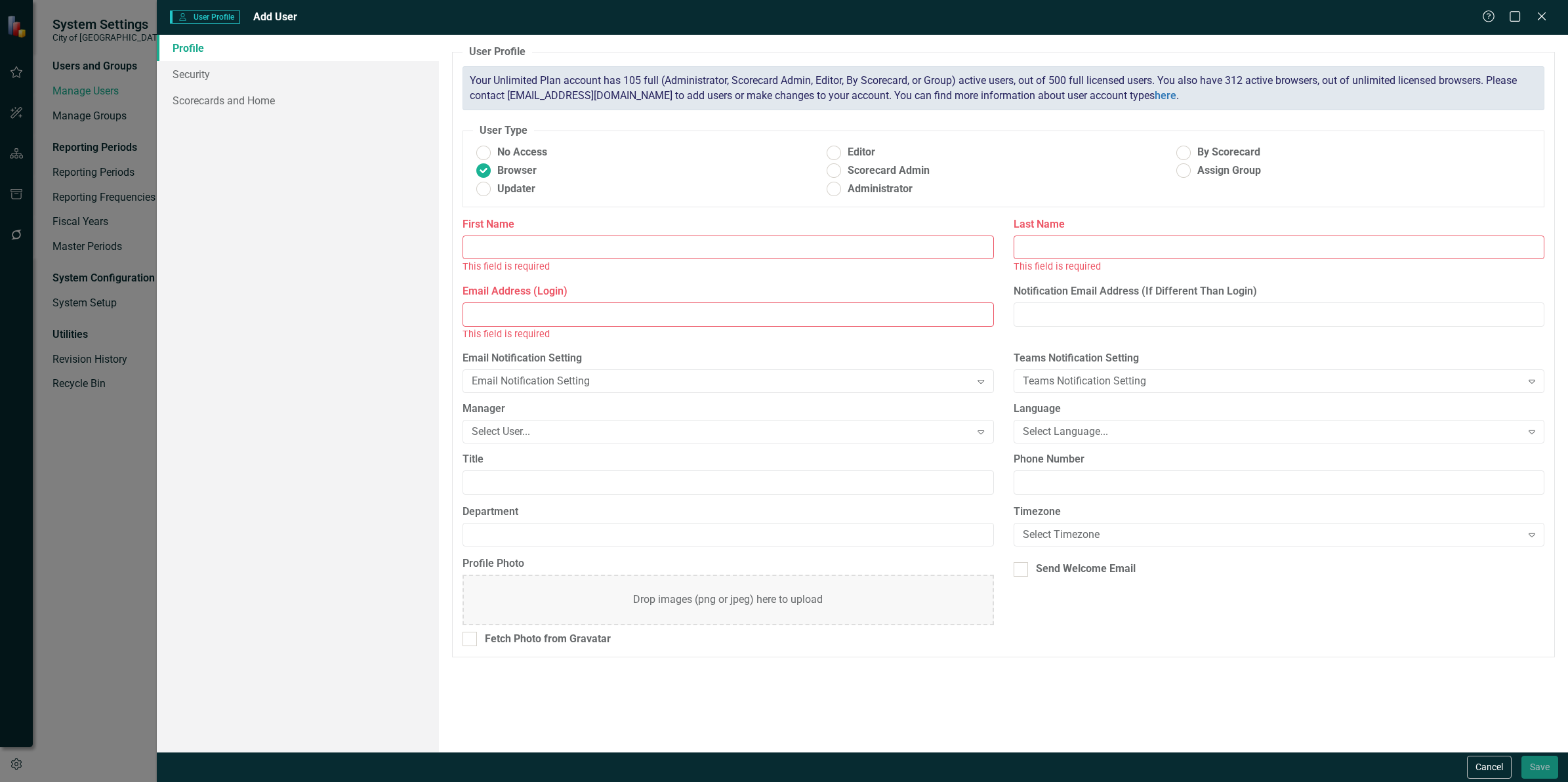
click at [488, 238] on input "First Name" at bounding box center [728, 247] width 531 height 24
type input "[PERSON_NAME]"
click at [1124, 247] on input "Last Name" at bounding box center [1279, 247] width 531 height 24
paste input "[PERSON_NAME]"
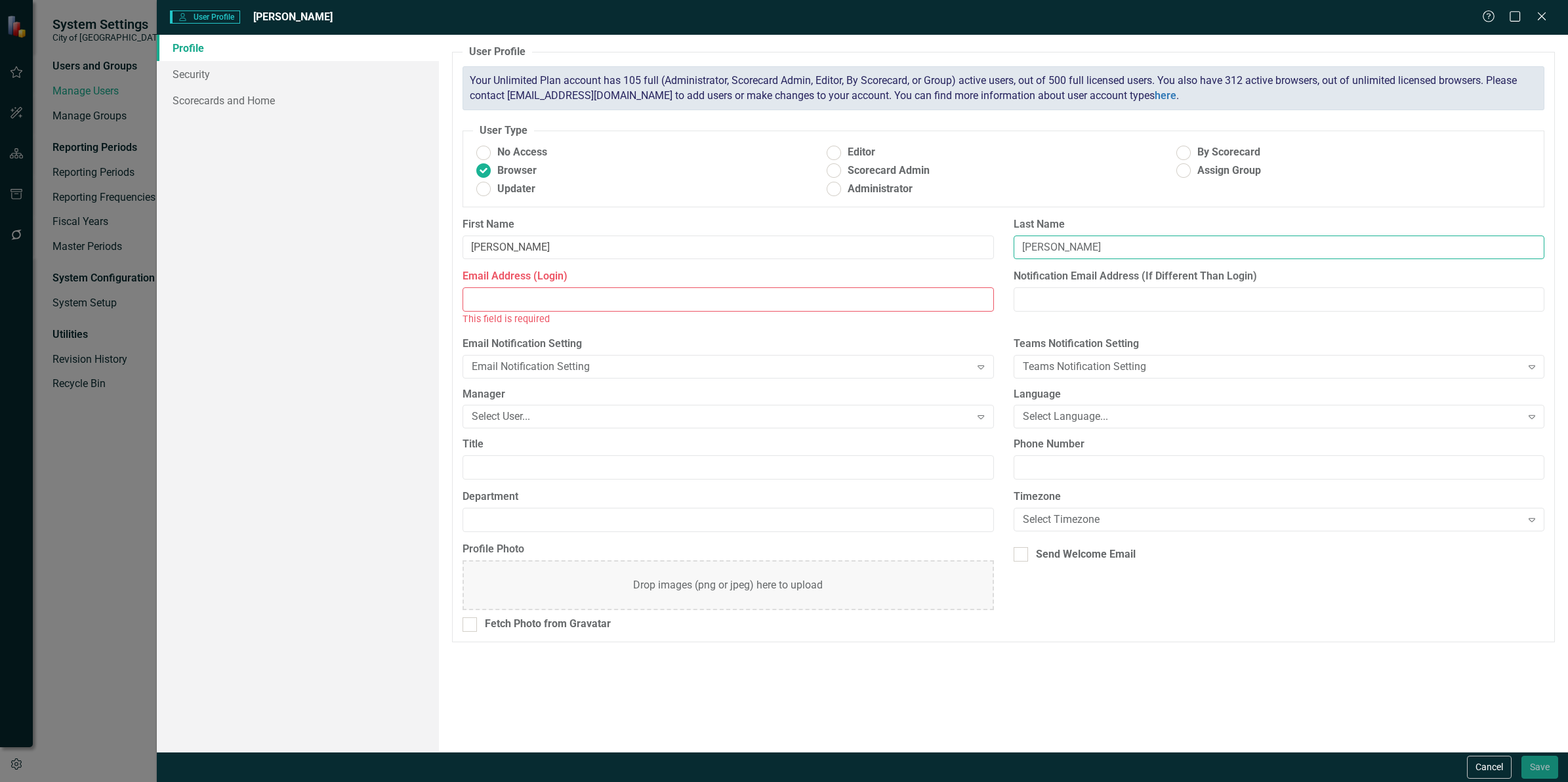
type input "[PERSON_NAME]"
click at [716, 306] on input "Email Address (Login)" at bounding box center [728, 299] width 531 height 24
paste input "[PERSON_NAME]"
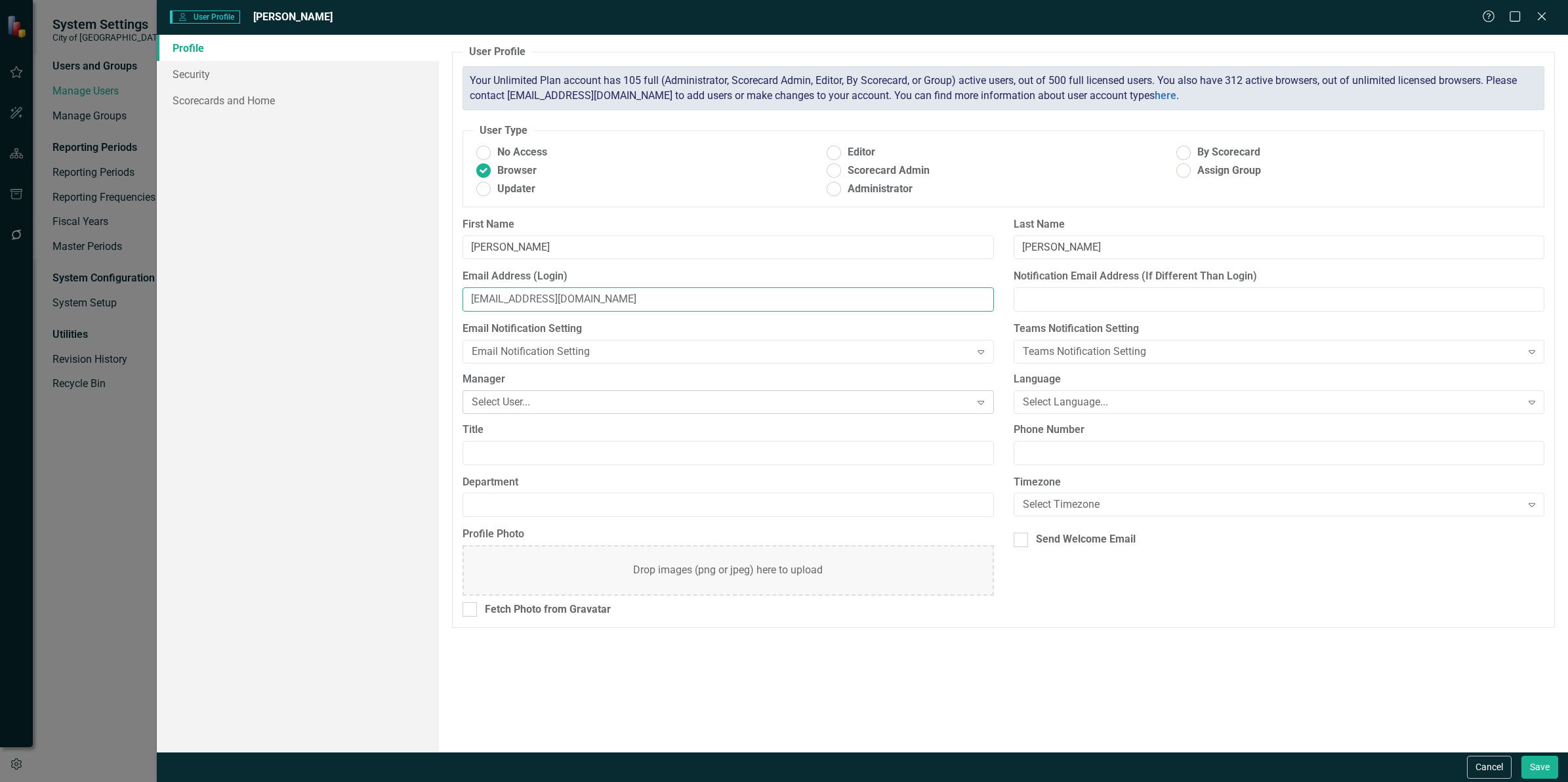
type input "[EMAIL_ADDRESS][DOMAIN_NAME]"
click at [587, 407] on div "Select User..." at bounding box center [721, 402] width 499 height 15
type input "[PERSON_NAME]"
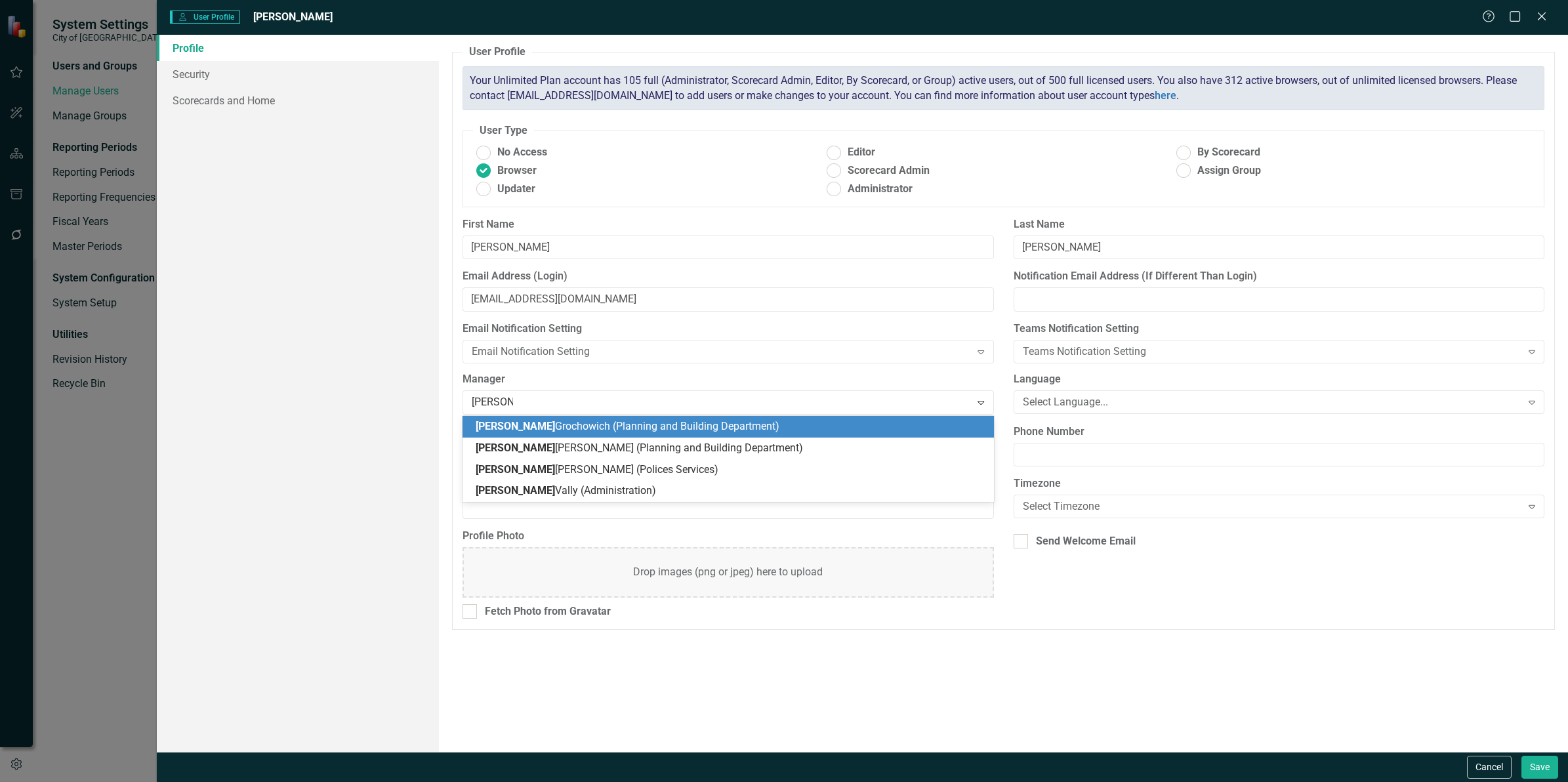
click at [566, 427] on span "[PERSON_NAME] (Planning and Building Department)" at bounding box center [627, 425] width 304 height 12
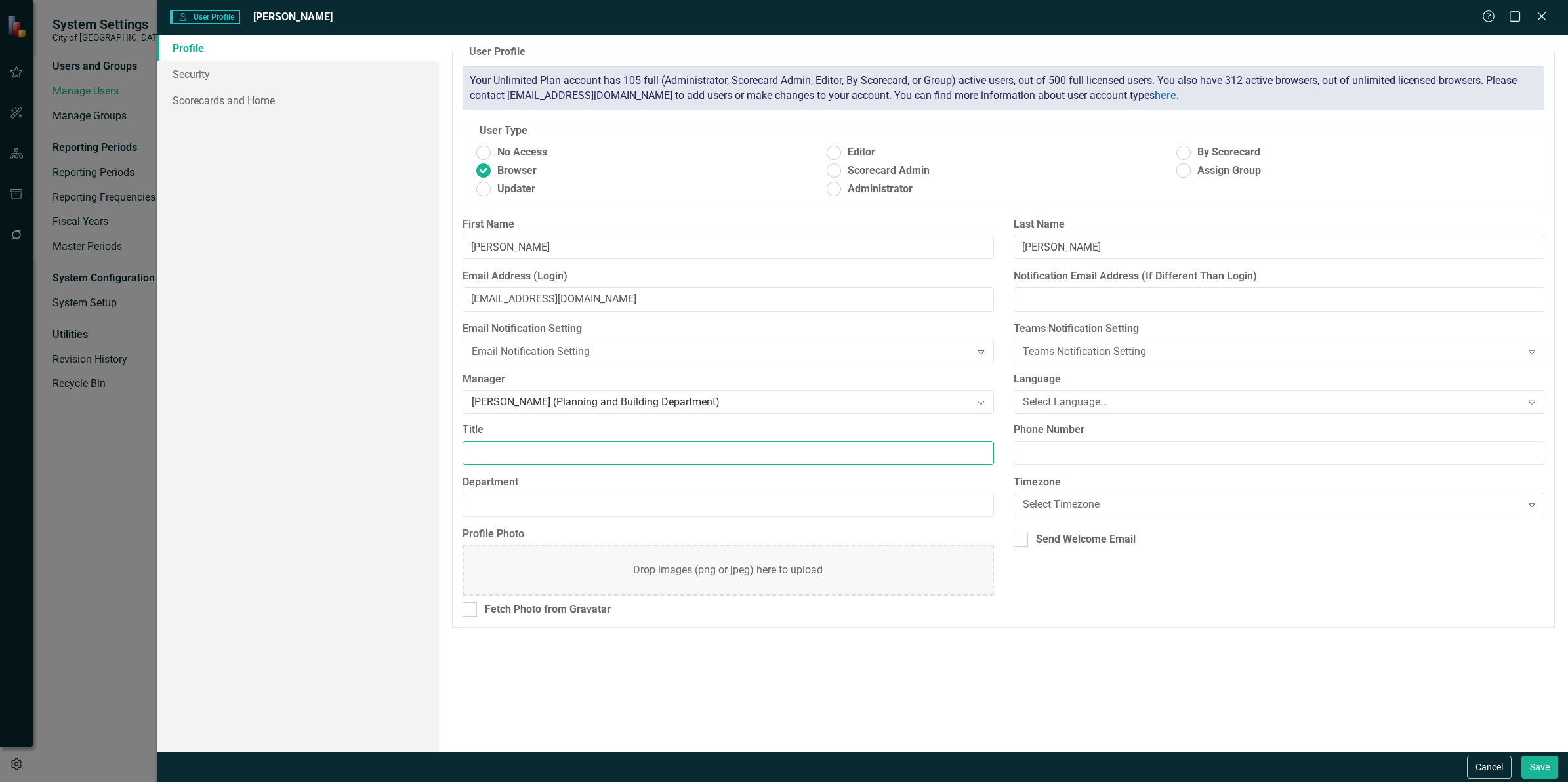
click at [526, 454] on input "Title" at bounding box center [728, 453] width 531 height 24
type input "Planner 2"
type input "Building and Planning Department"
click at [1083, 400] on div "Select Language..." at bounding box center [1272, 402] width 499 height 15
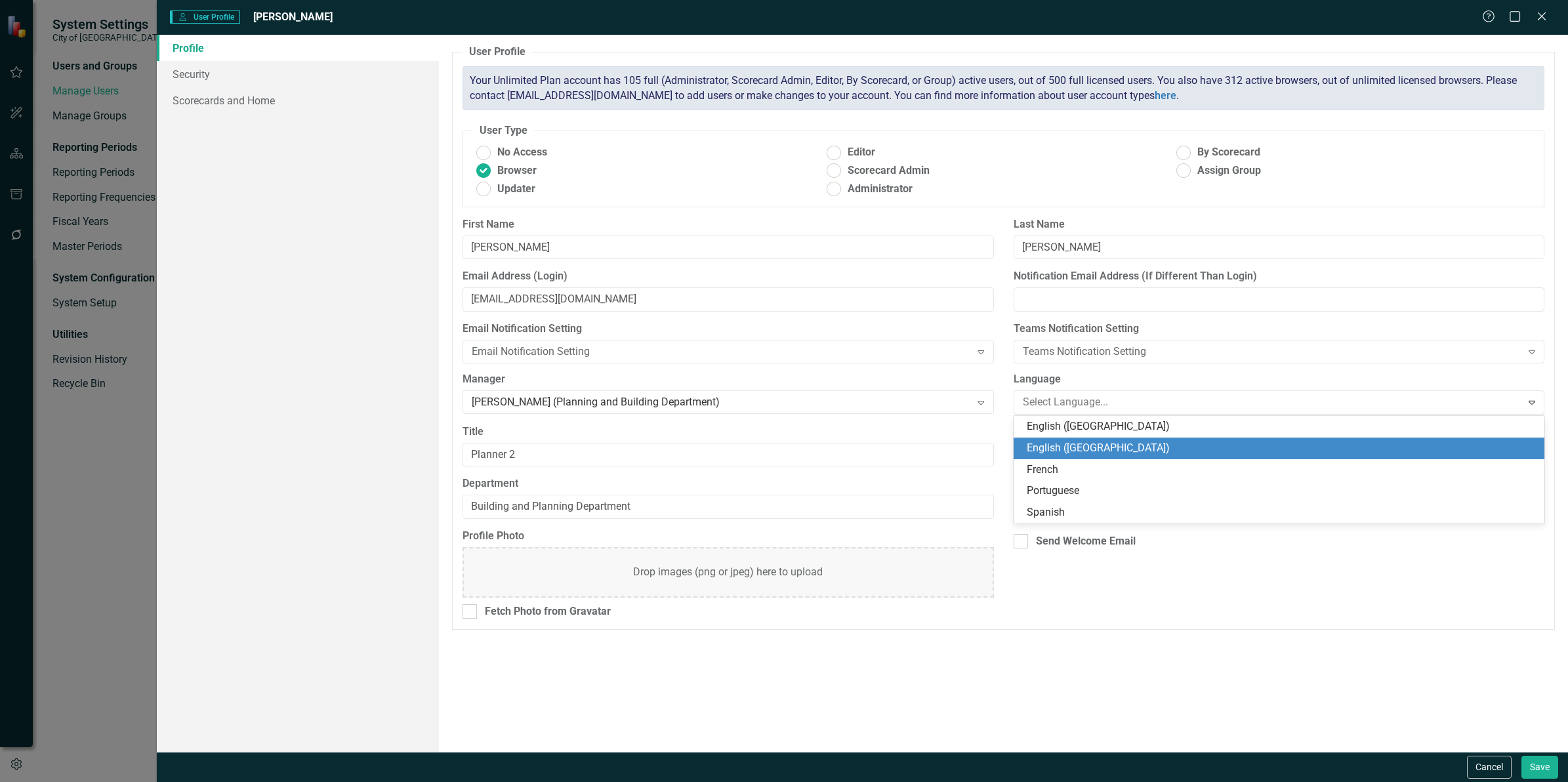
click at [1064, 451] on div "English ([GEOGRAPHIC_DATA])" at bounding box center [1281, 448] width 509 height 15
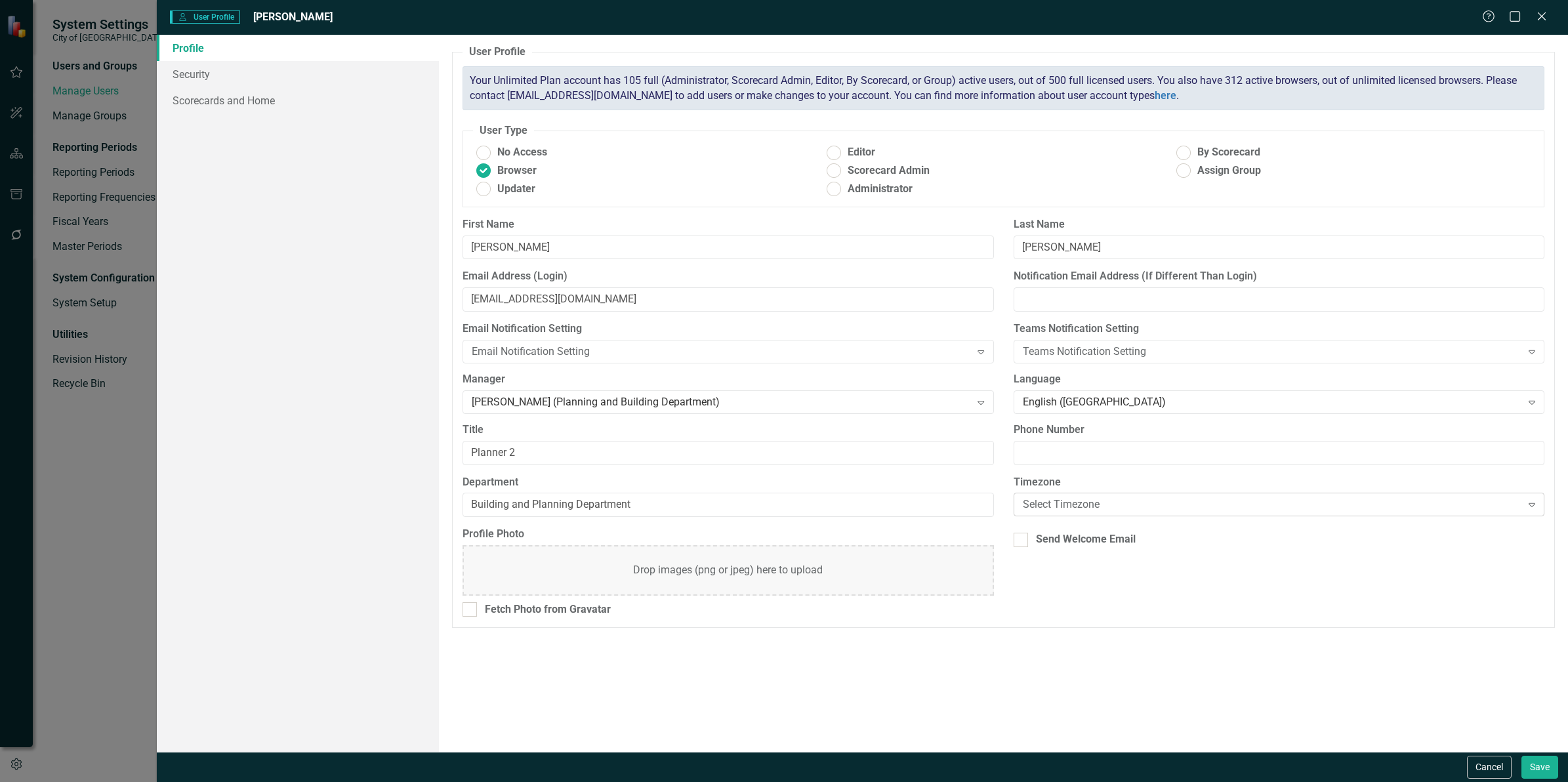
click at [1042, 505] on div "Select Timezone" at bounding box center [1272, 504] width 499 height 15
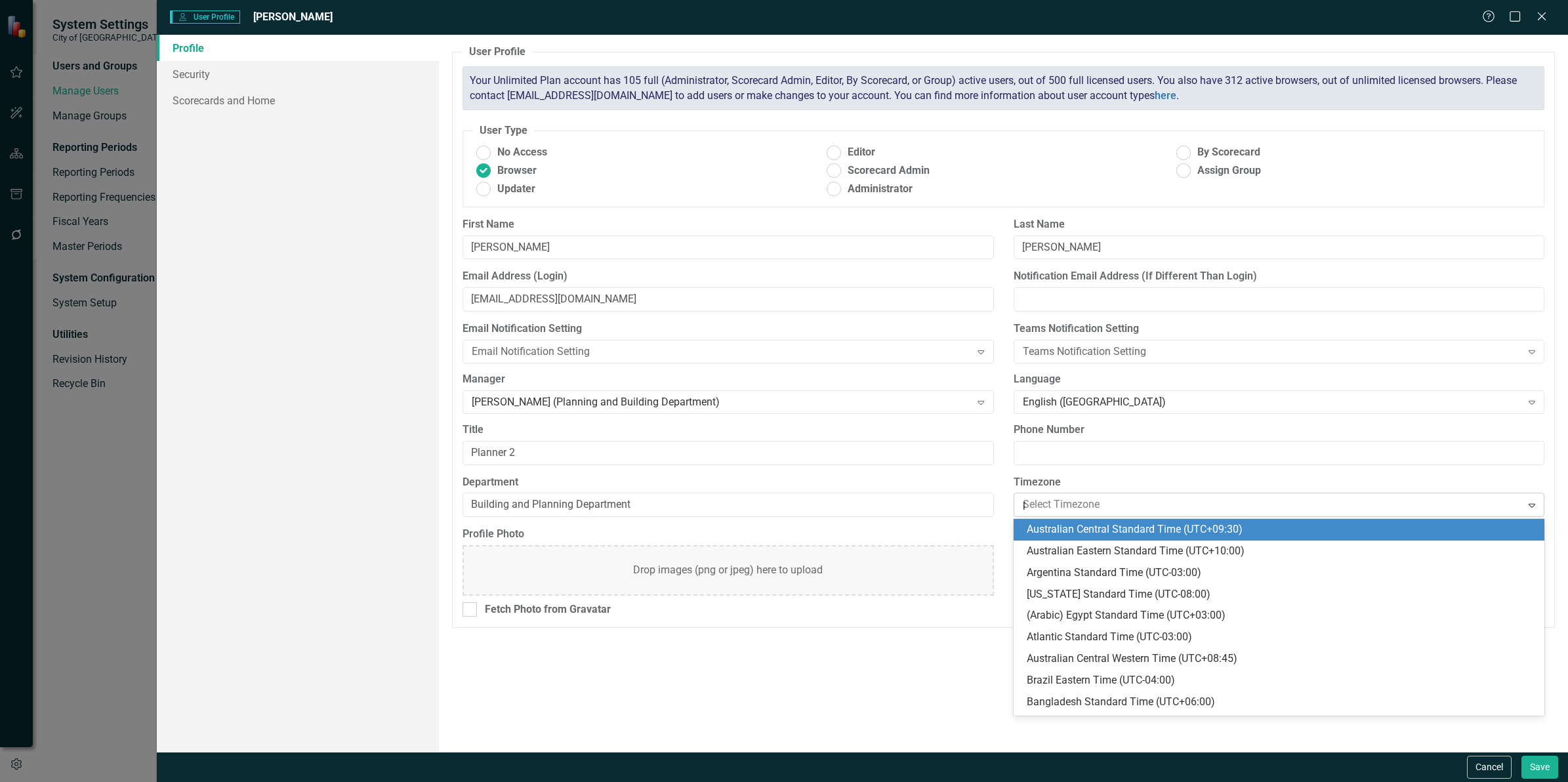
type input "pac"
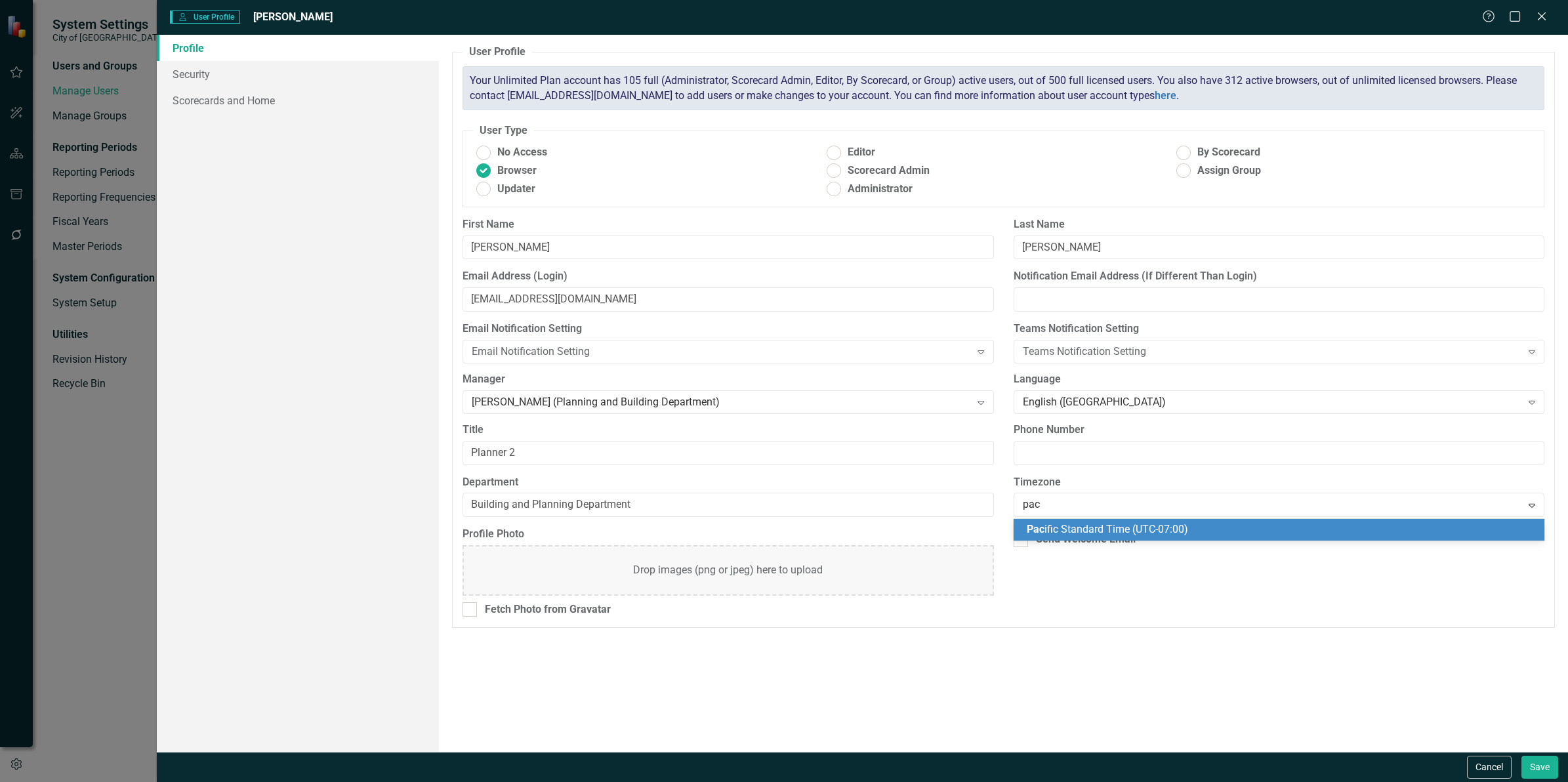
click at [1056, 536] on div "Pac ific Standard Time (UTC-07:00)" at bounding box center [1281, 530] width 509 height 15
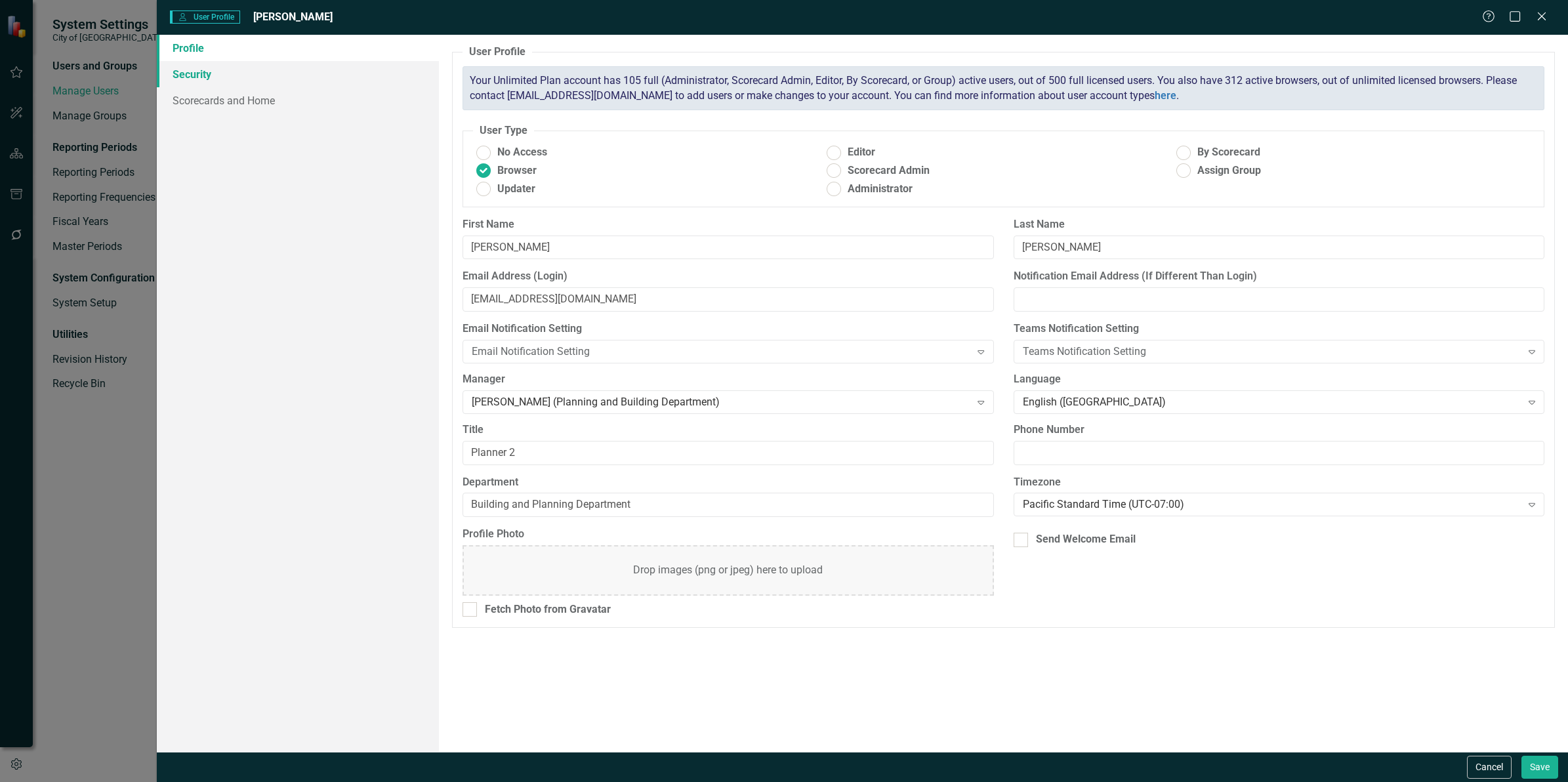
click at [187, 74] on link "Security" at bounding box center [298, 74] width 282 height 26
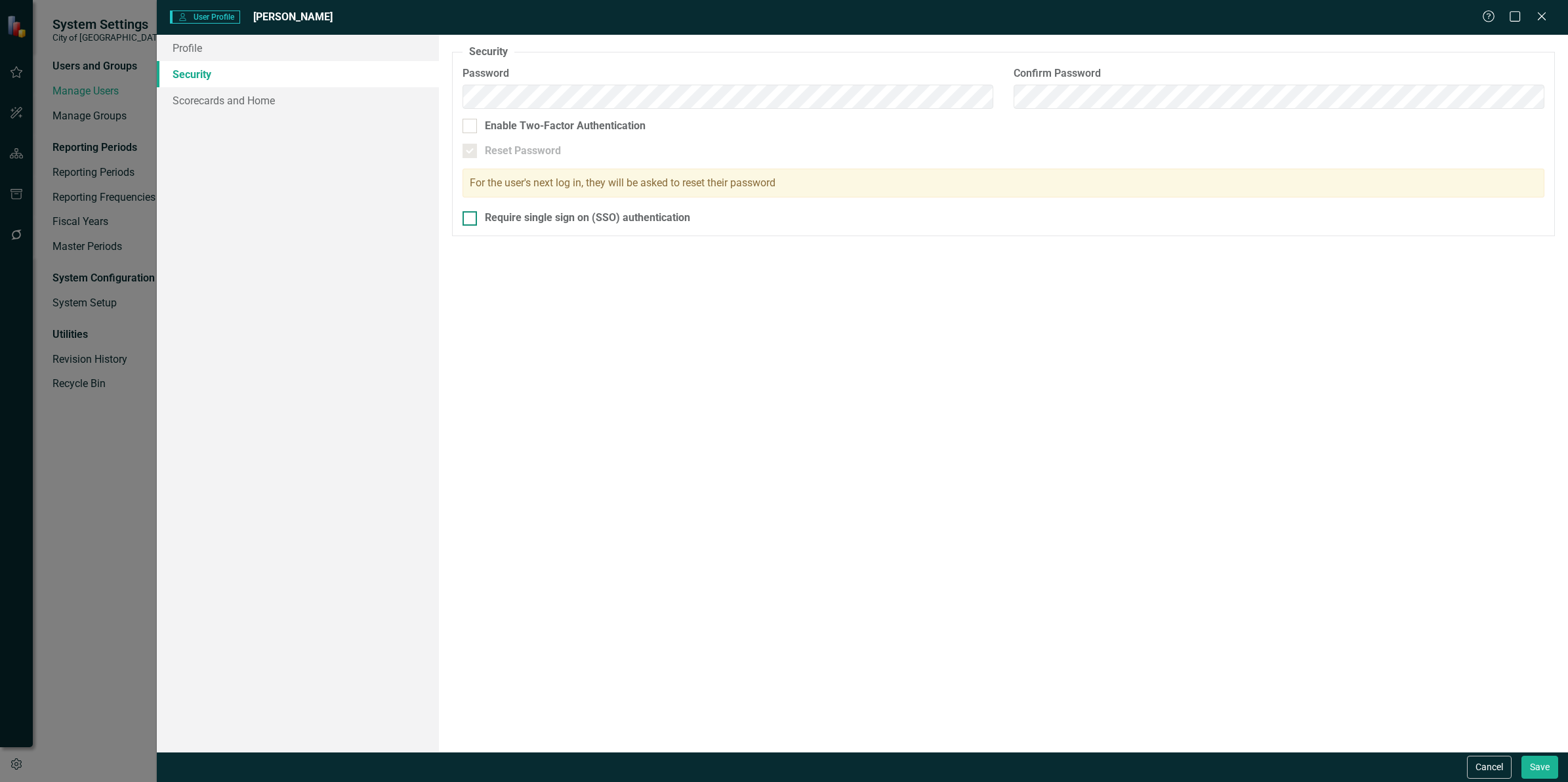
click at [475, 223] on div at bounding box center [469, 217] width 14 height 14
click at [471, 219] on input "Require single sign on (SSO) authentication" at bounding box center [466, 215] width 8 height 8
checkbox input "true"
drag, startPoint x: 256, startPoint y: 106, endPoint x: 274, endPoint y: 108, distance: 18.1
click at [256, 105] on link "Scorecards and Home" at bounding box center [298, 101] width 282 height 26
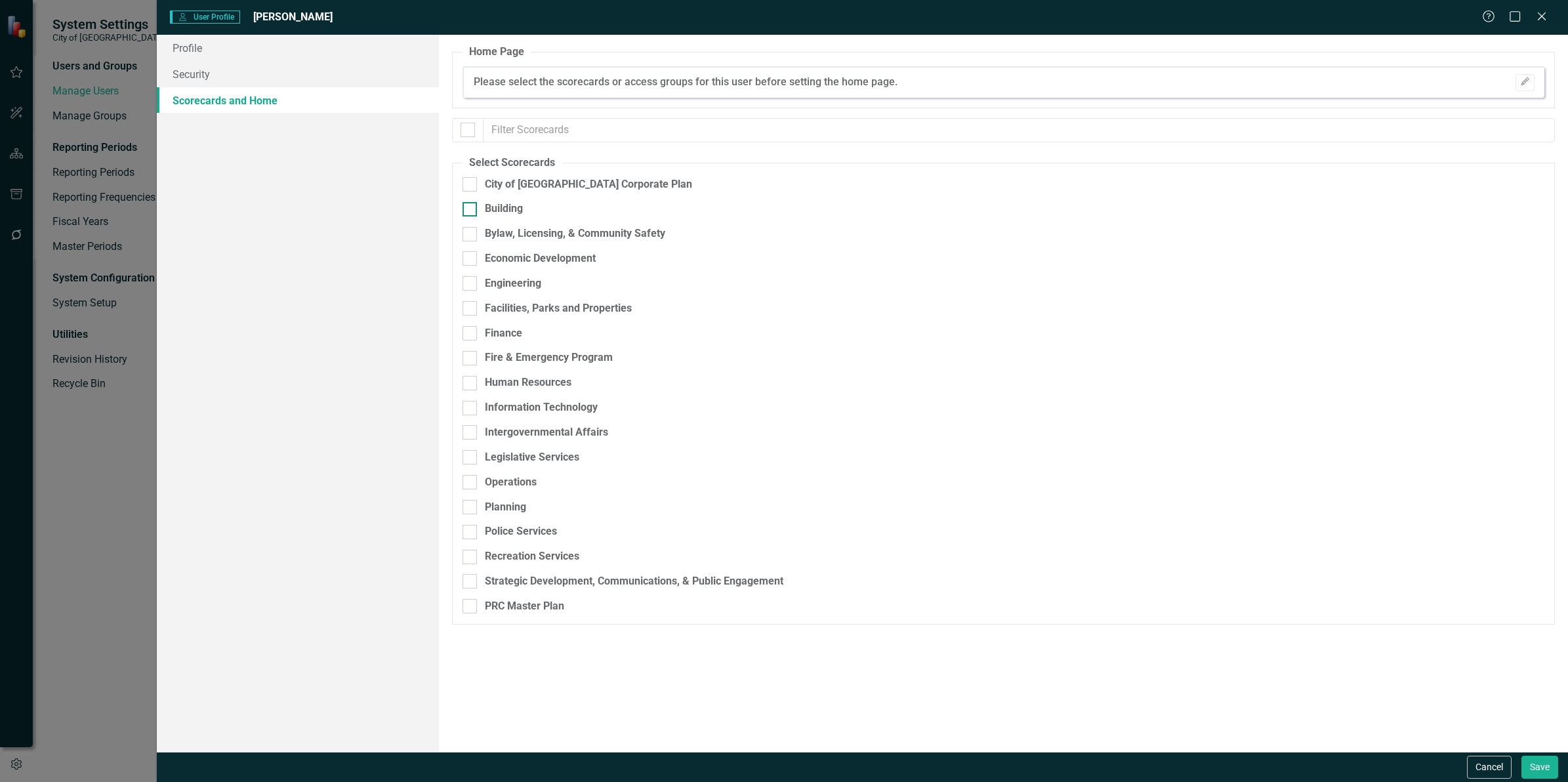
drag, startPoint x: 461, startPoint y: 133, endPoint x: 475, endPoint y: 216, distance: 84.2
click at [461, 133] on div at bounding box center [467, 129] width 14 height 14
click at [461, 131] on input "checkbox" at bounding box center [464, 126] width 8 height 8
checkbox input "true"
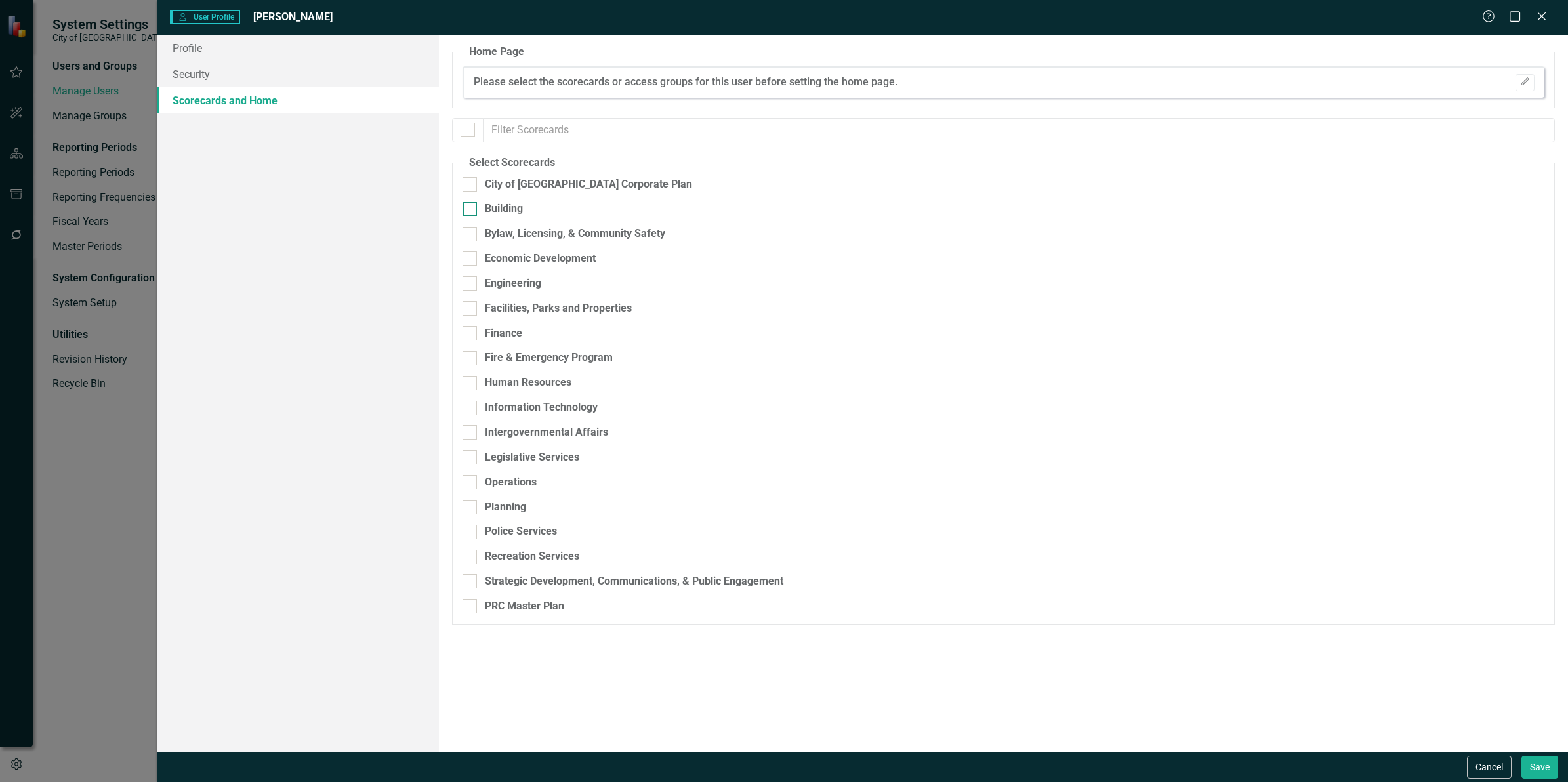
checkbox input "true"
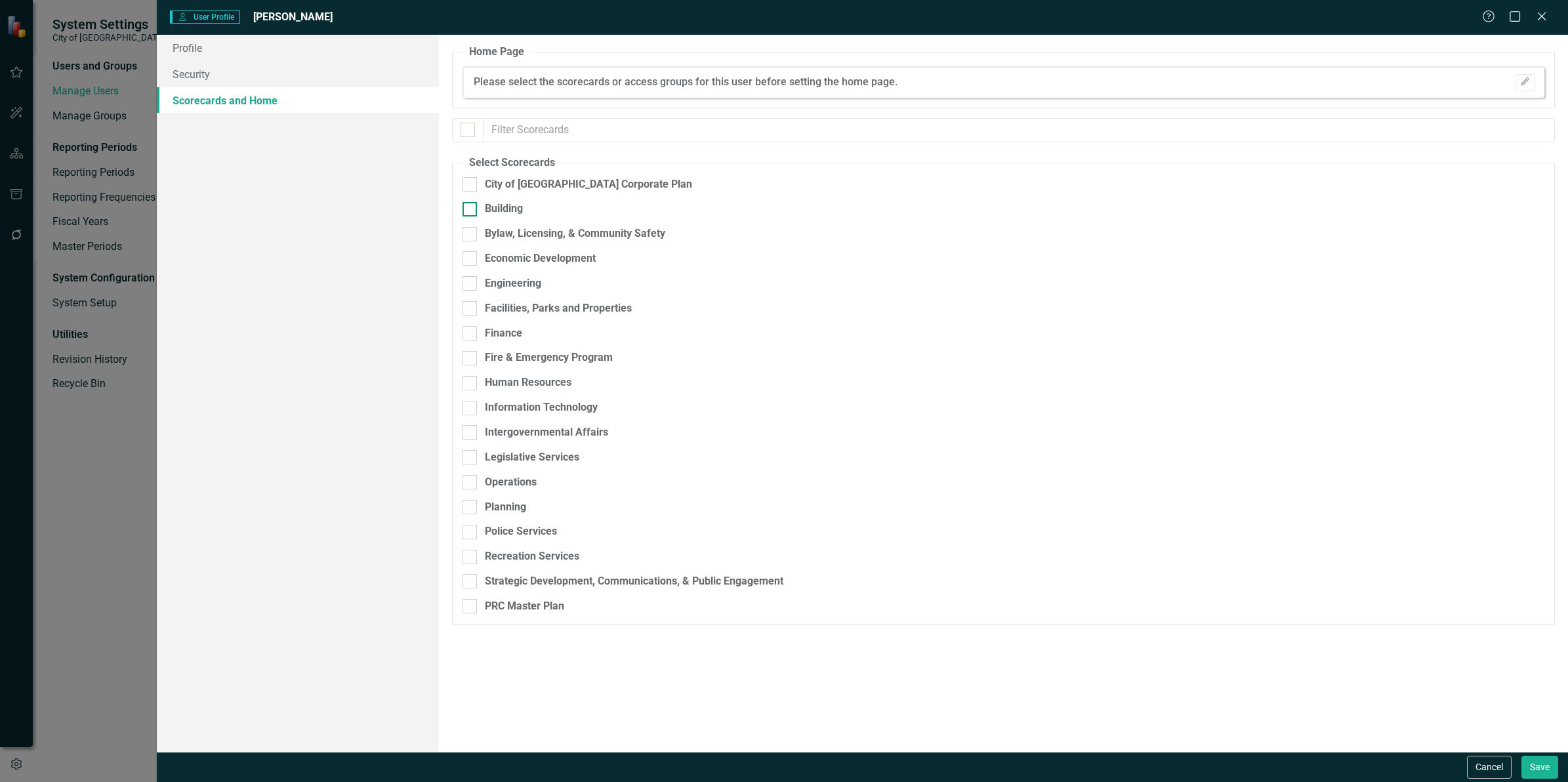
checkbox input "true"
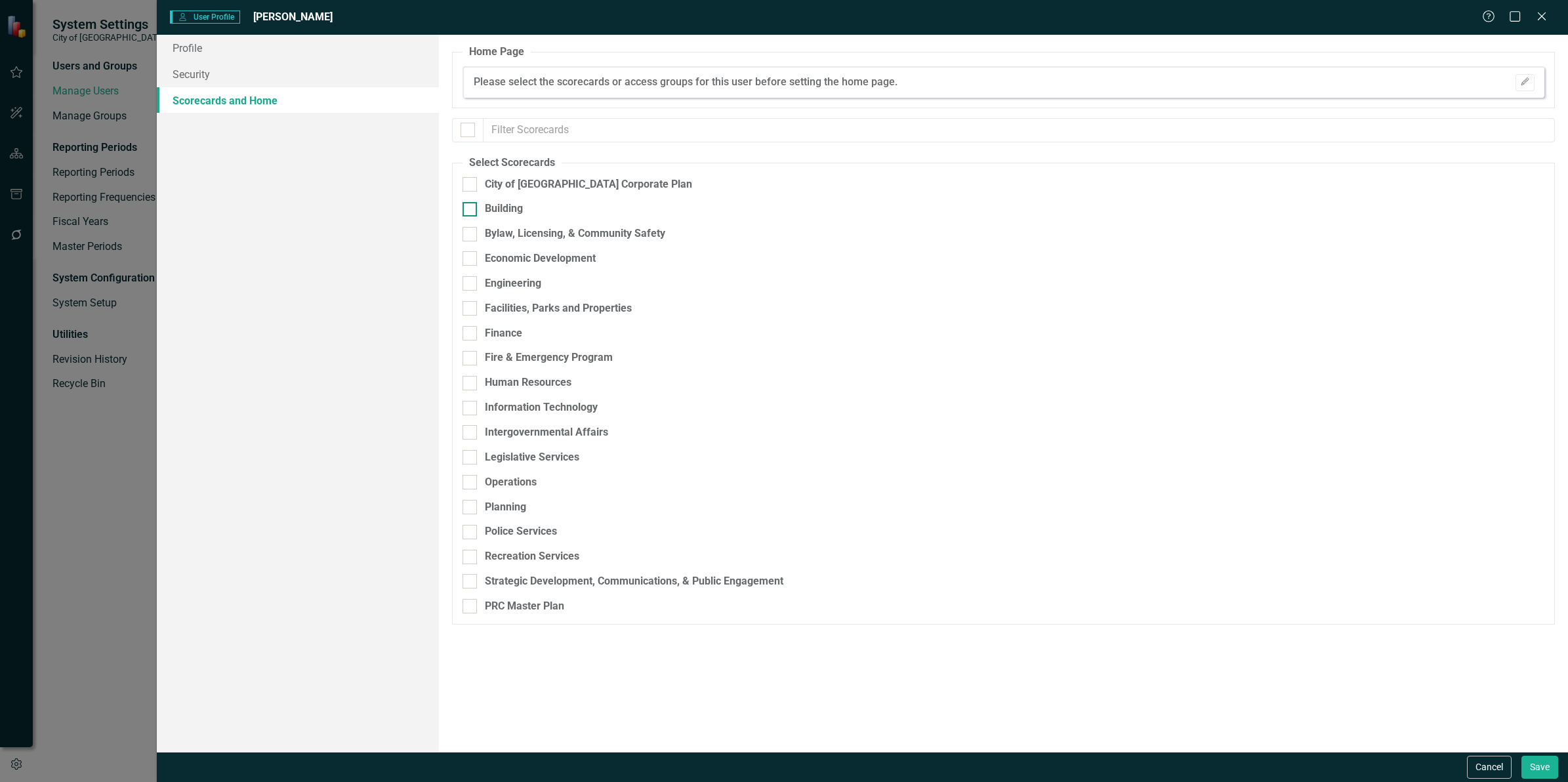
checkbox input "true"
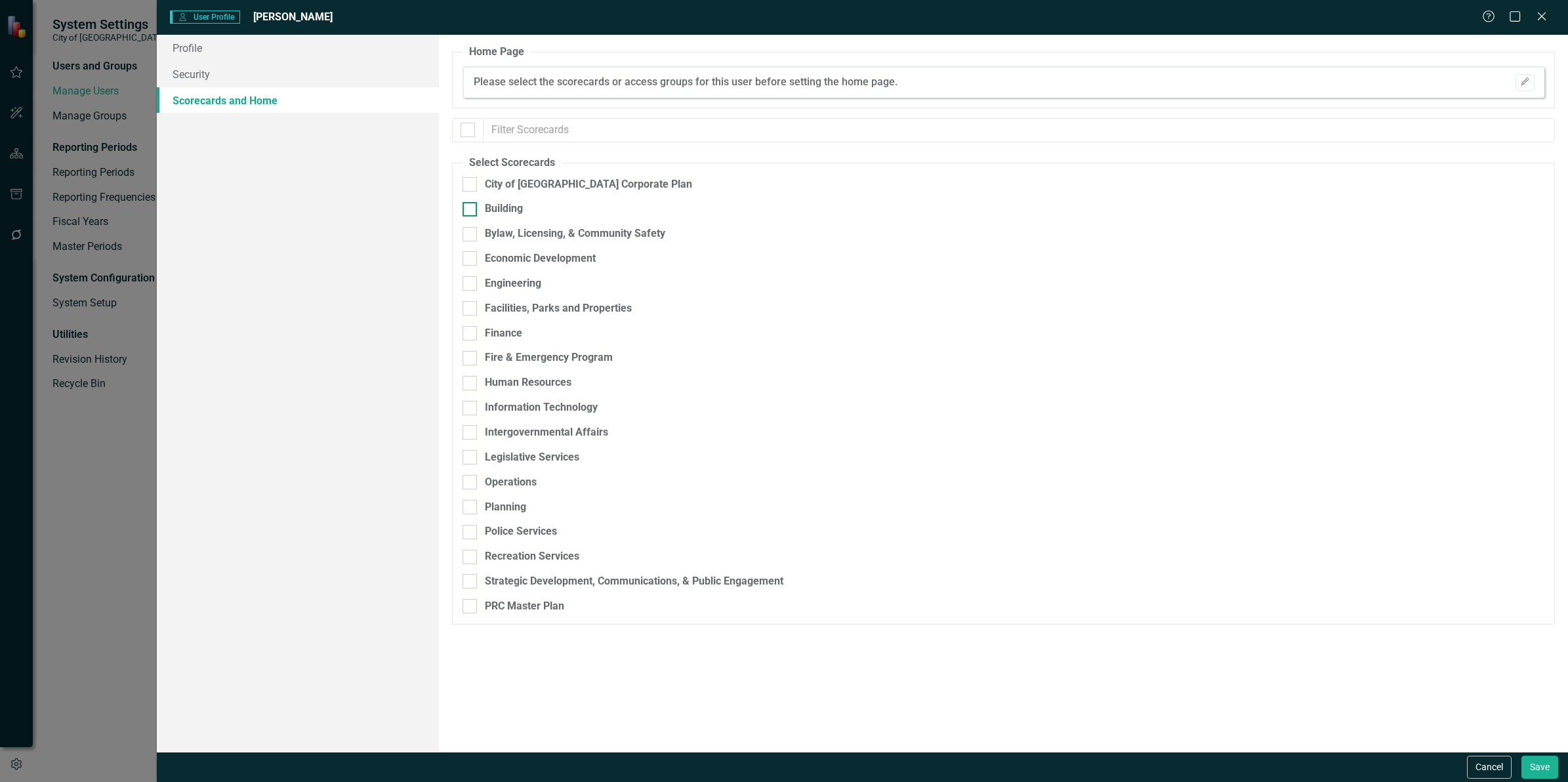
checkbox input "true"
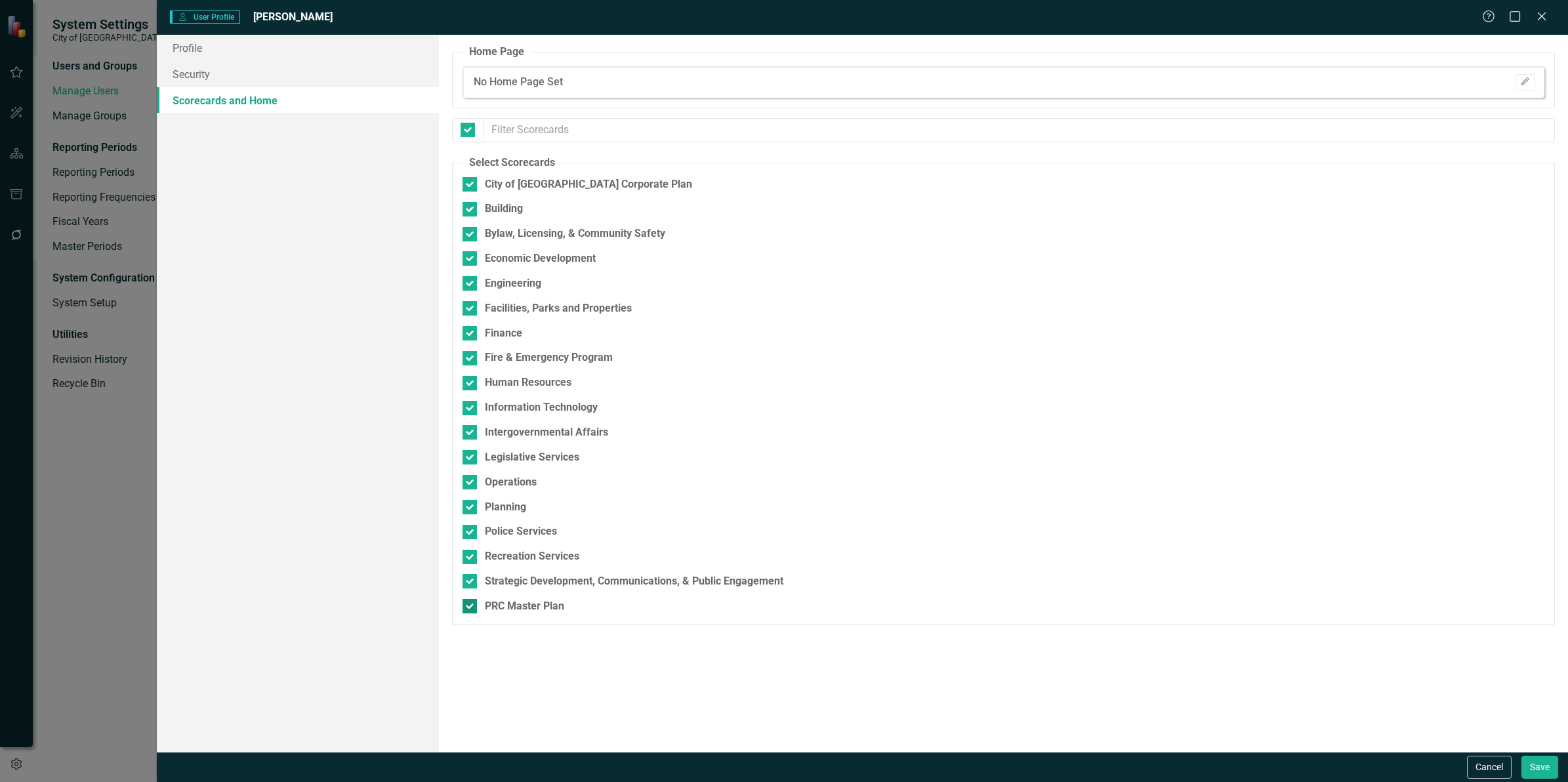
click at [470, 607] on input "PRC Master Plan" at bounding box center [466, 602] width 8 height 8
checkbox input "false"
click at [1533, 765] on button "Save" at bounding box center [1539, 767] width 37 height 23
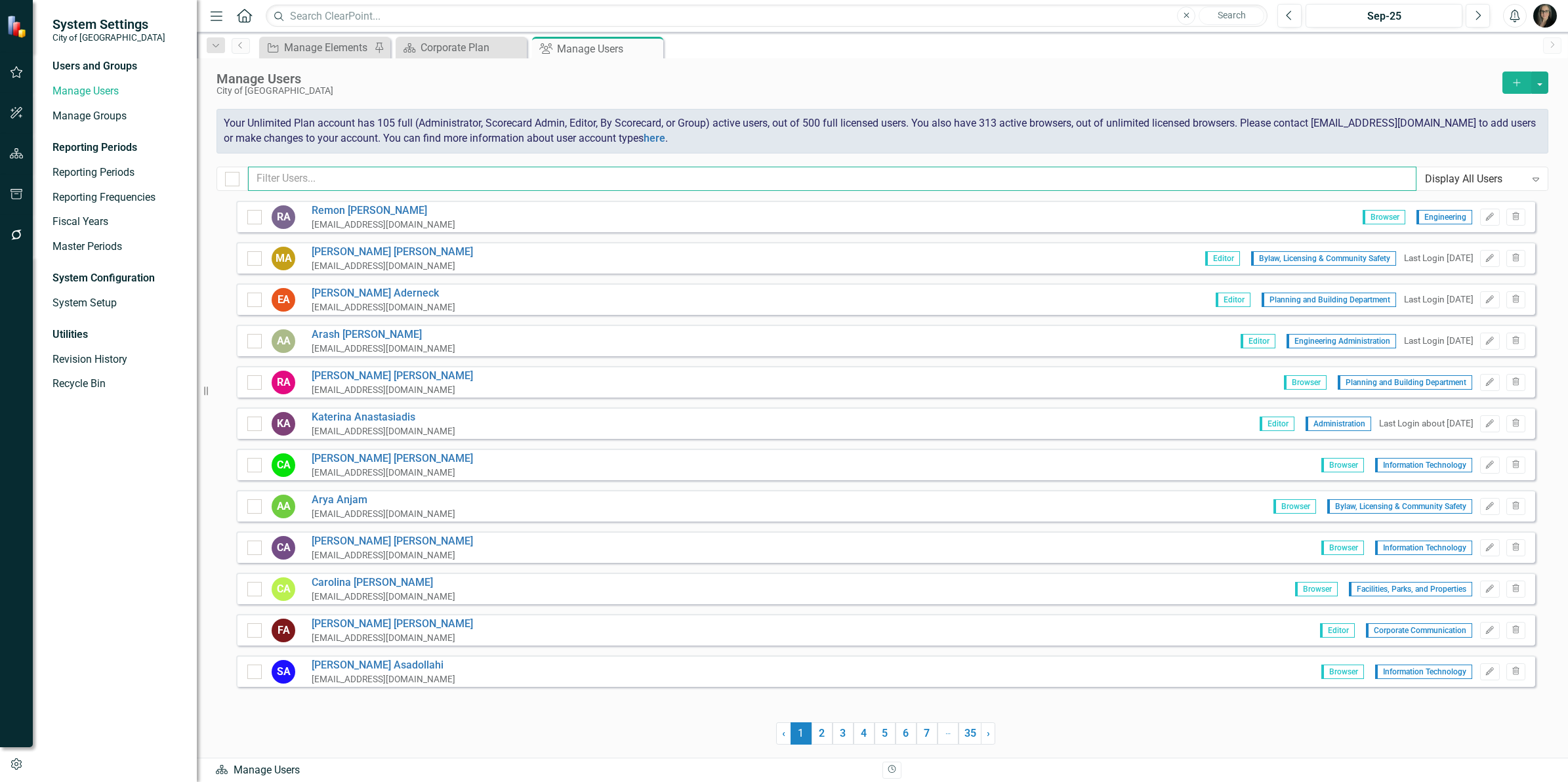
click at [376, 189] on input "text" at bounding box center [831, 179] width 1168 height 24
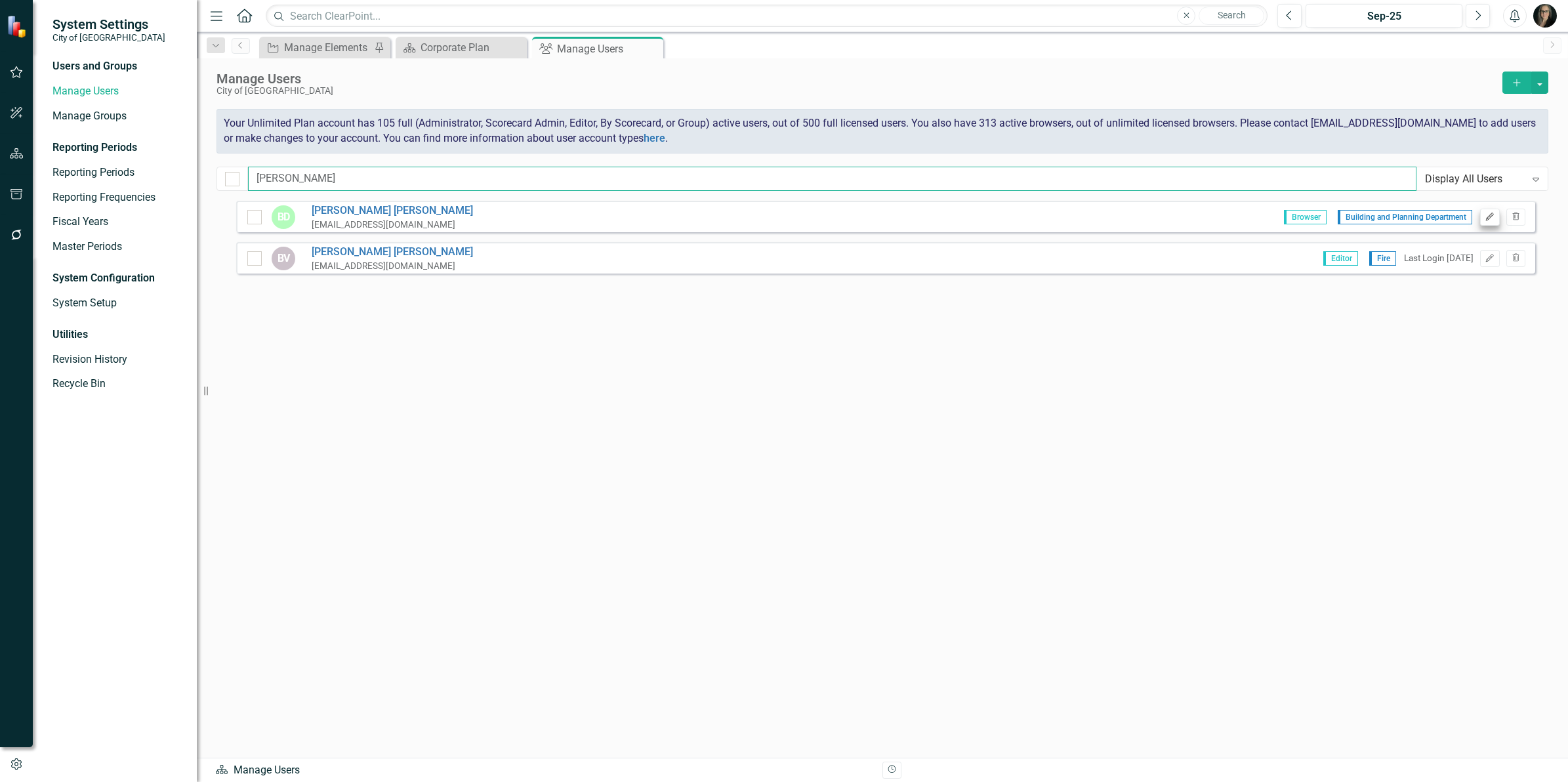
type input "[PERSON_NAME]"
click at [1482, 221] on button "Edit" at bounding box center [1489, 217] width 19 height 17
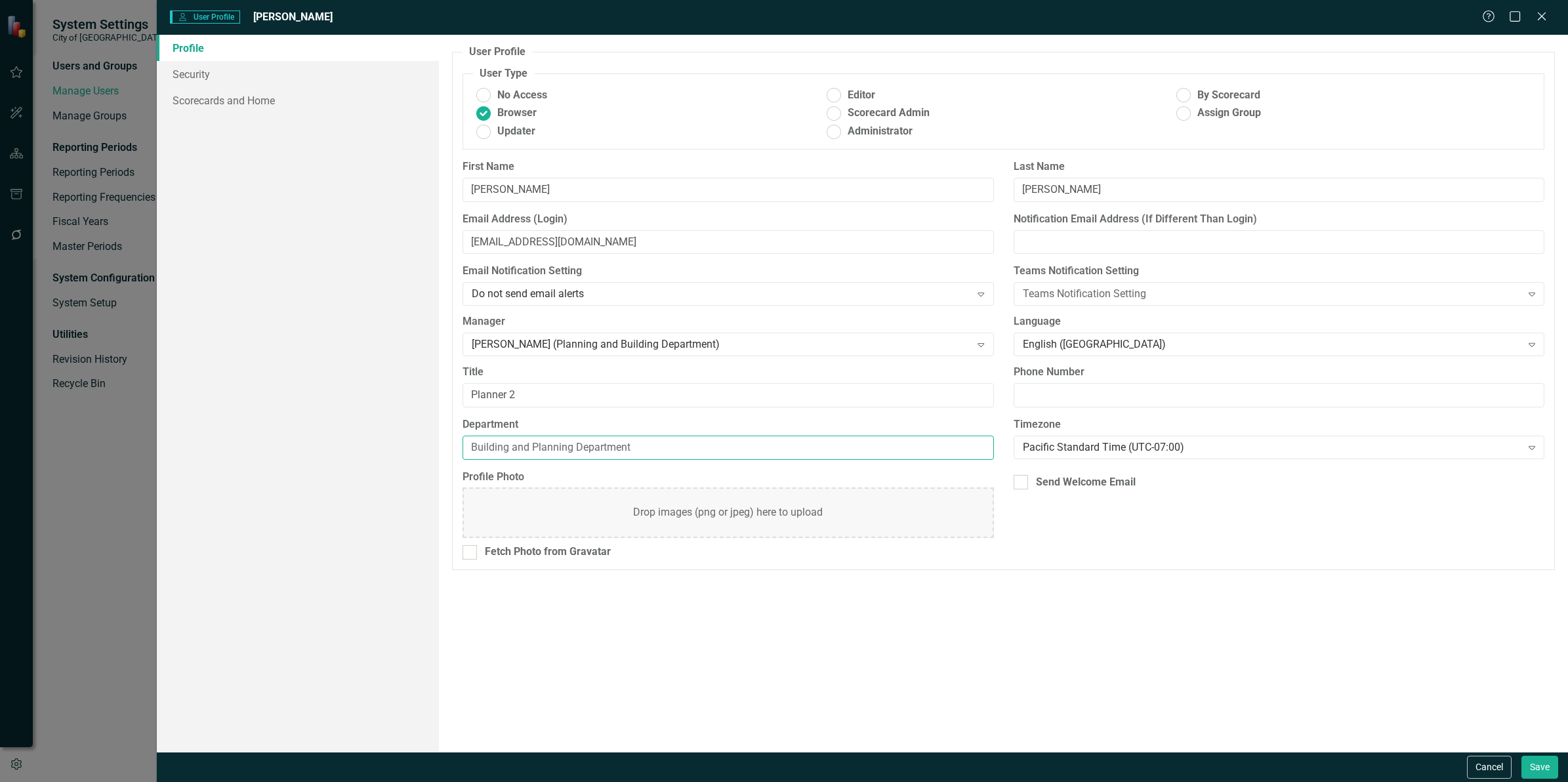
drag, startPoint x: 521, startPoint y: 446, endPoint x: 328, endPoint y: 444, distance: 193.0
click at [339, 447] on div "Profile Security Scorecards and Home User Profile ClearPoint has a wealth of op…" at bounding box center [862, 393] width 1411 height 717
type input "Planning and Building Department"
click at [1550, 765] on button "Save" at bounding box center [1539, 767] width 37 height 23
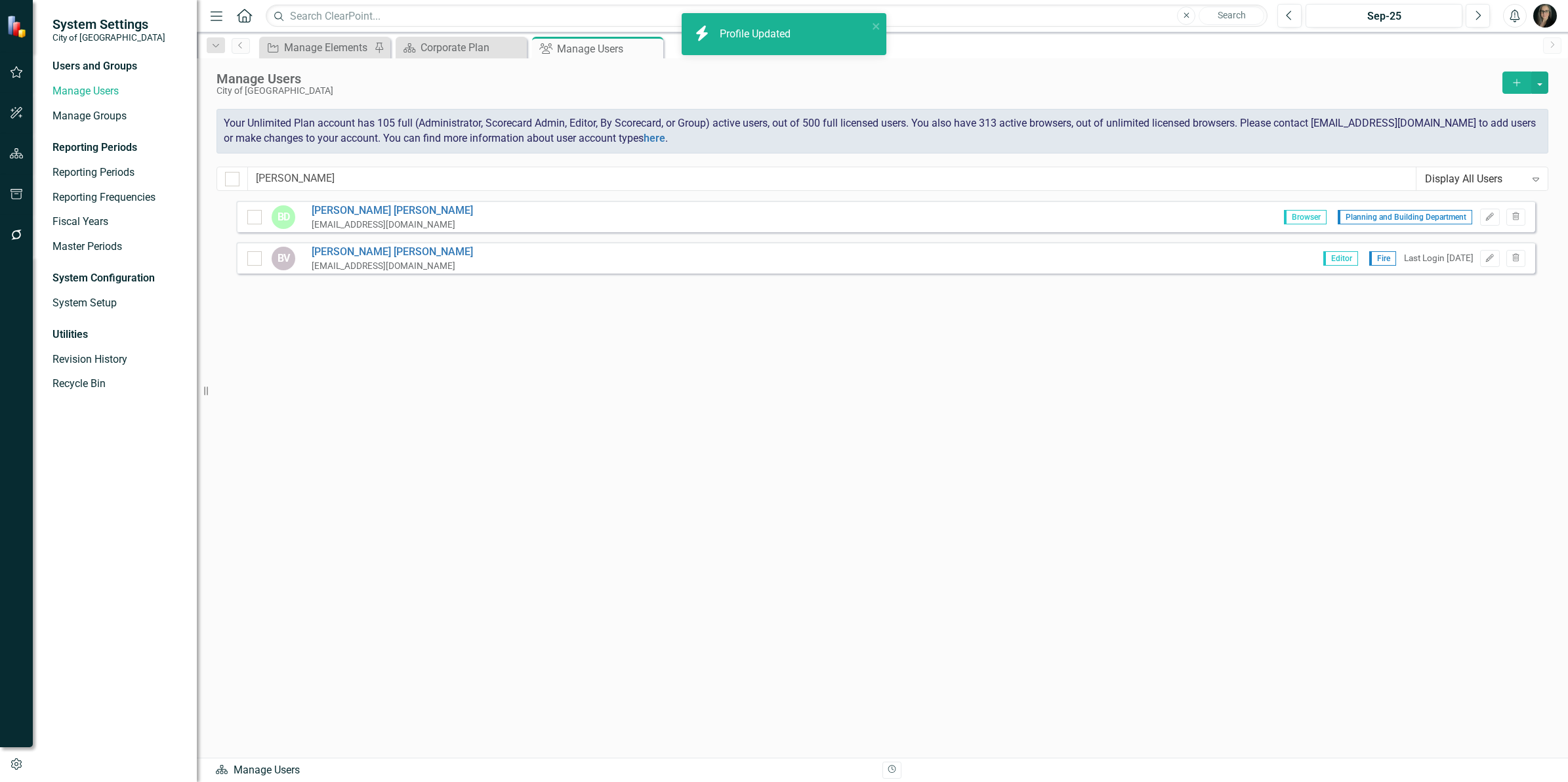
click at [552, 389] on div "BD [PERSON_NAME] [EMAIL_ADDRESS][DOMAIN_NAME] Browser Planning and Building Dep…" at bounding box center [886, 455] width 1299 height 509
